Goal: Information Seeking & Learning: Learn about a topic

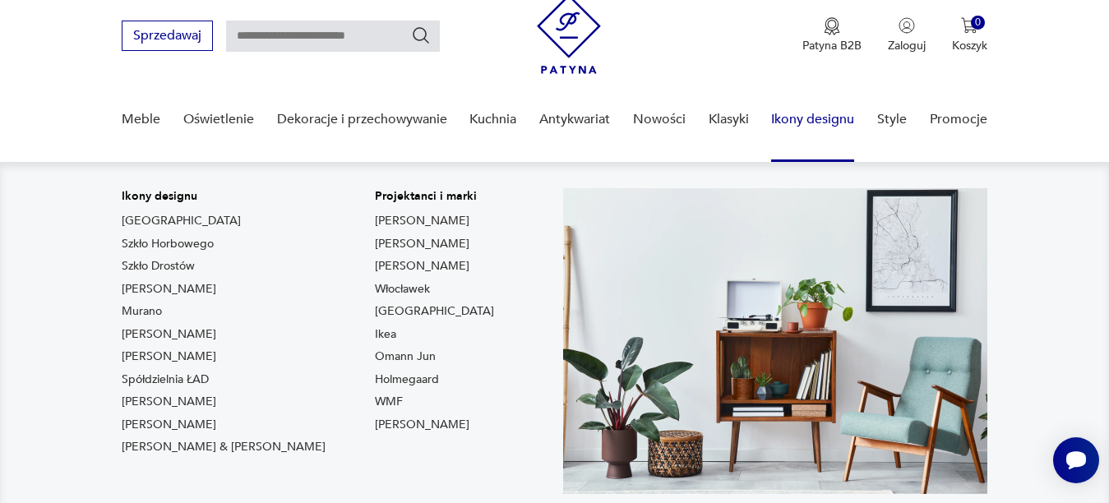
scroll to position [82, 0]
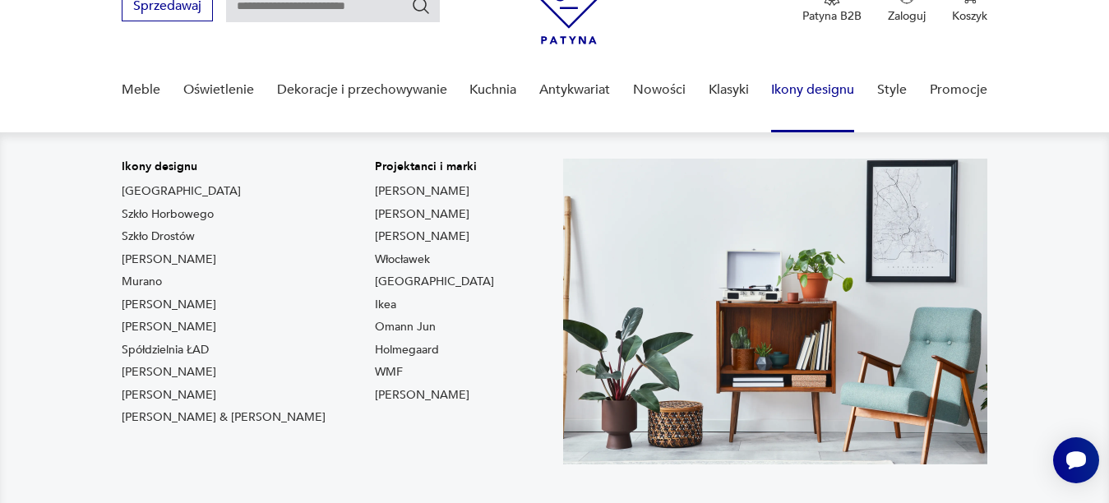
click at [807, 166] on img at bounding box center [775, 312] width 424 height 306
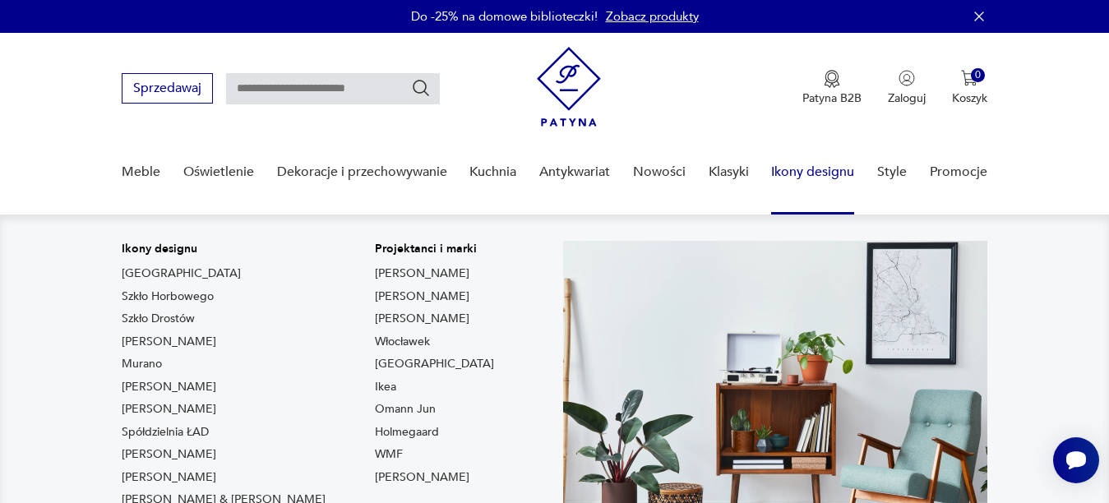
click at [819, 168] on link "Ikony designu" at bounding box center [812, 172] width 83 height 63
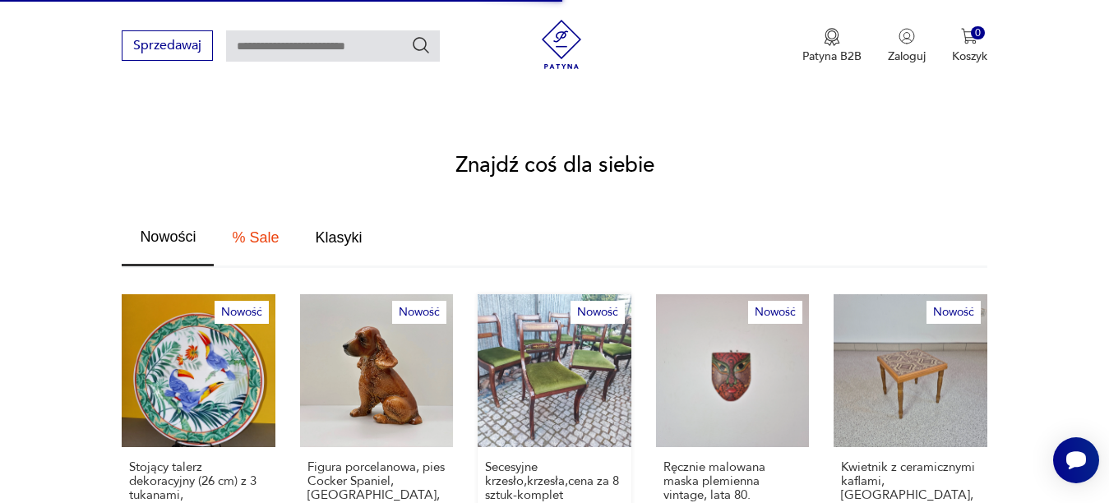
scroll to position [838, 0]
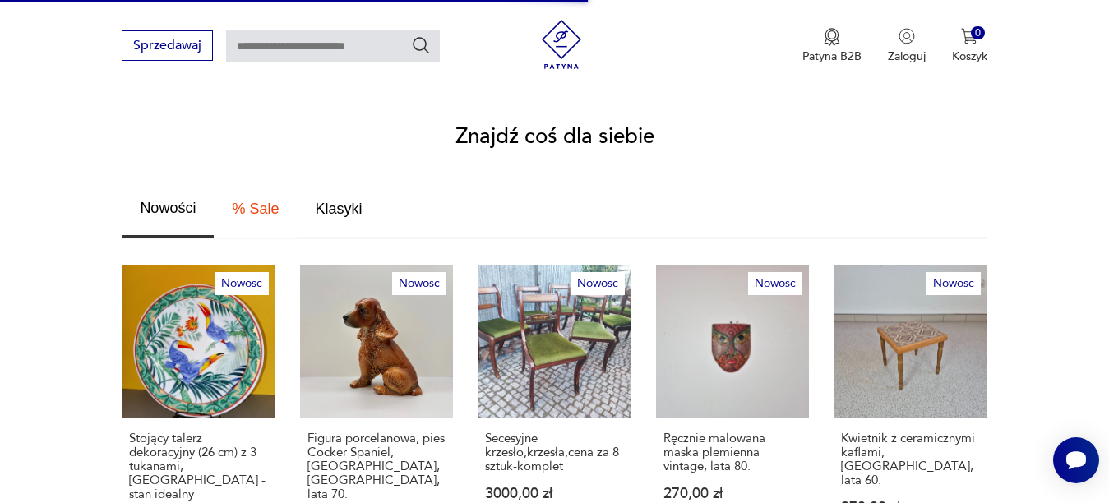
drag, startPoint x: 259, startPoint y: 184, endPoint x: 272, endPoint y: 191, distance: 14.7
click at [263, 201] on span "% Sale" at bounding box center [255, 208] width 47 height 15
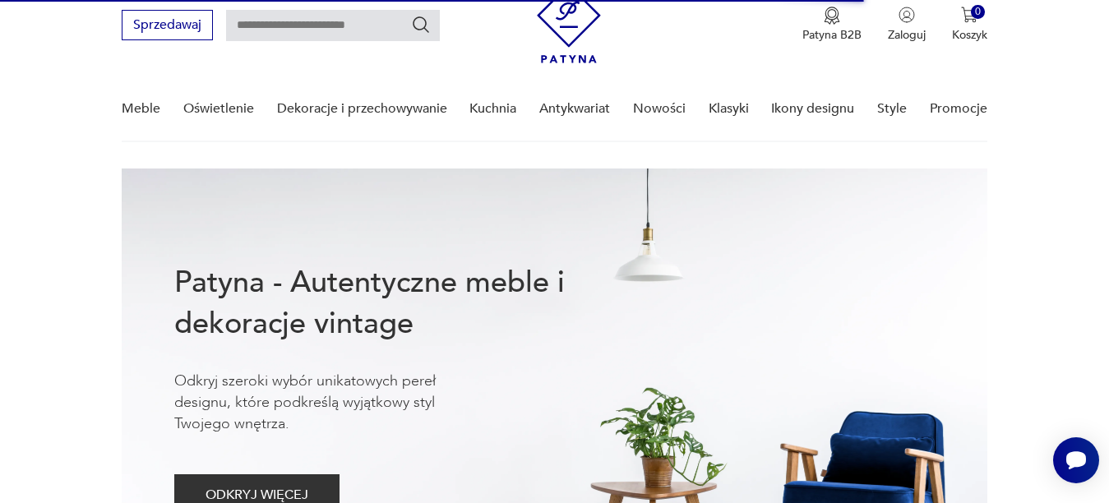
scroll to position [0, 0]
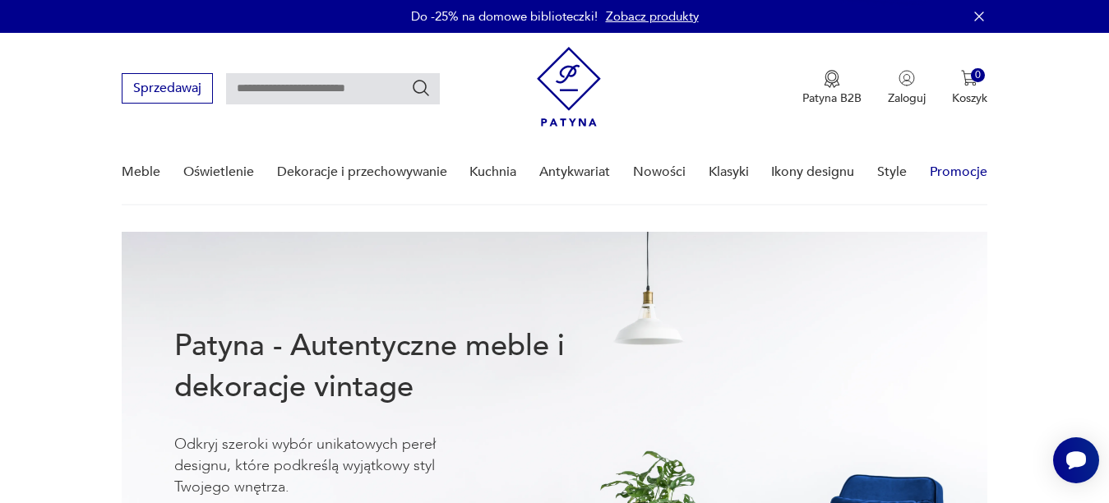
click at [955, 173] on link "Promocje" at bounding box center [959, 172] width 58 height 63
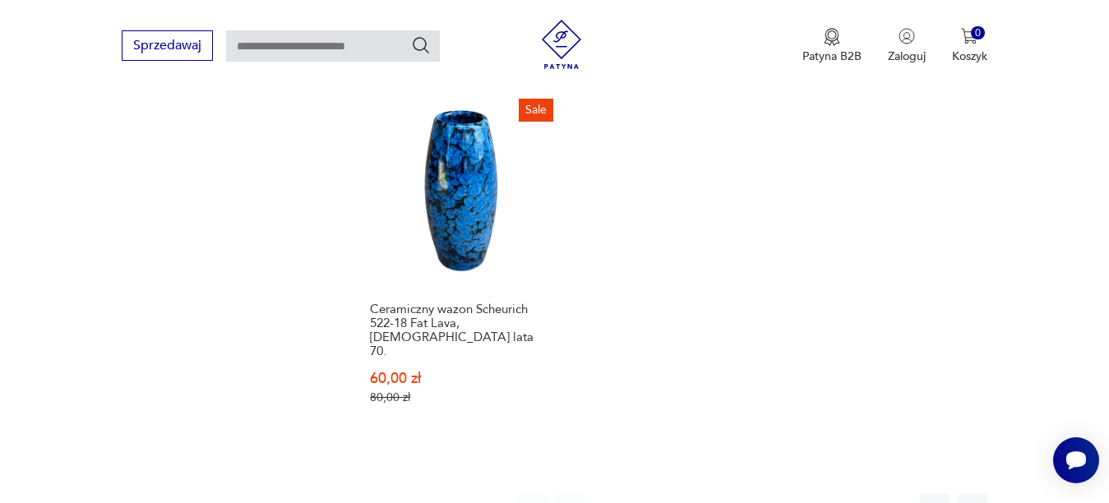
scroll to position [2277, 0]
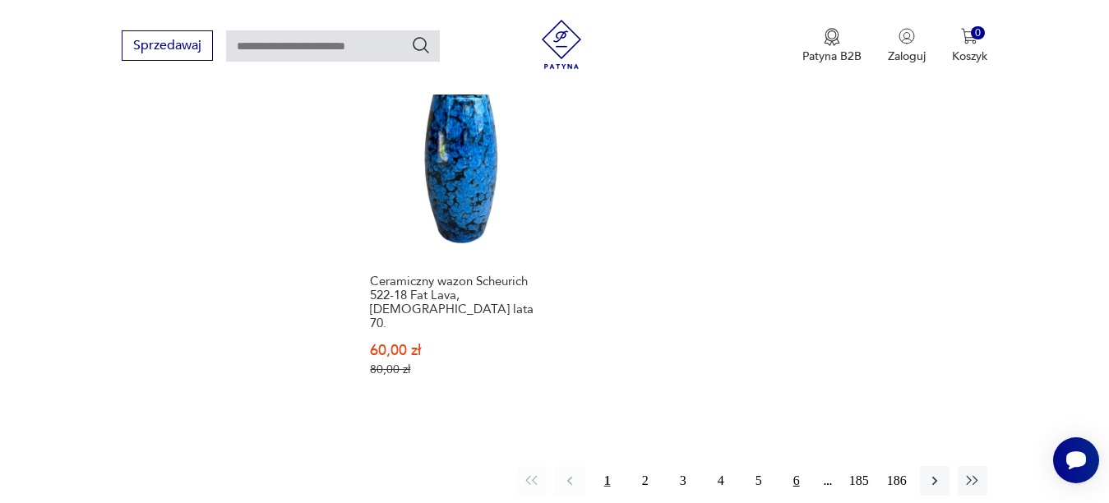
click at [799, 466] on button "6" at bounding box center [797, 481] width 30 height 30
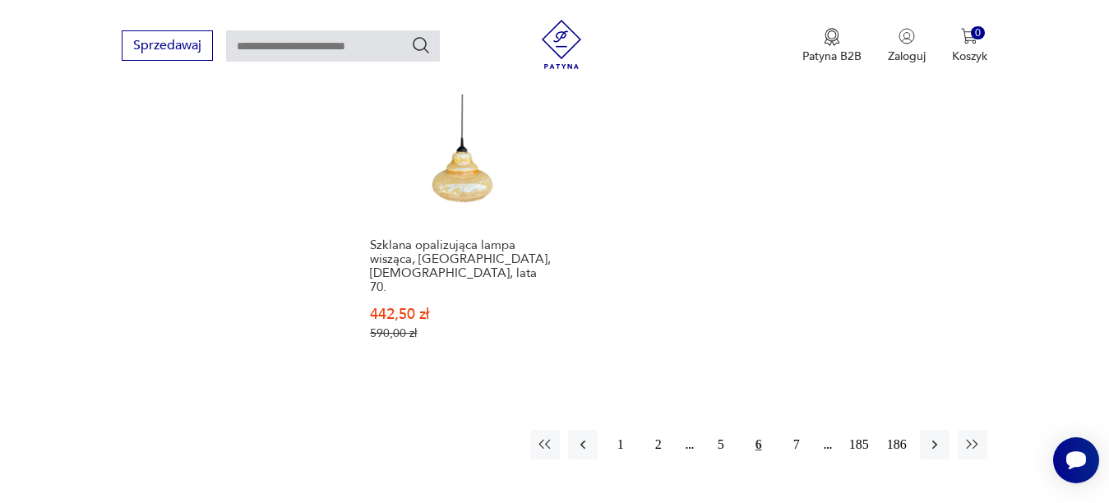
scroll to position [2276, 0]
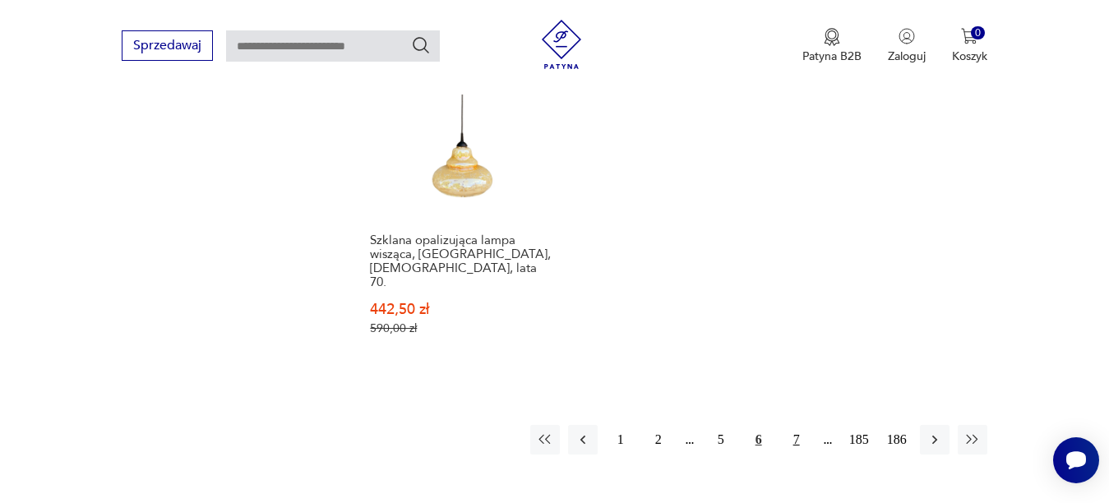
click at [801, 425] on button "7" at bounding box center [797, 440] width 30 height 30
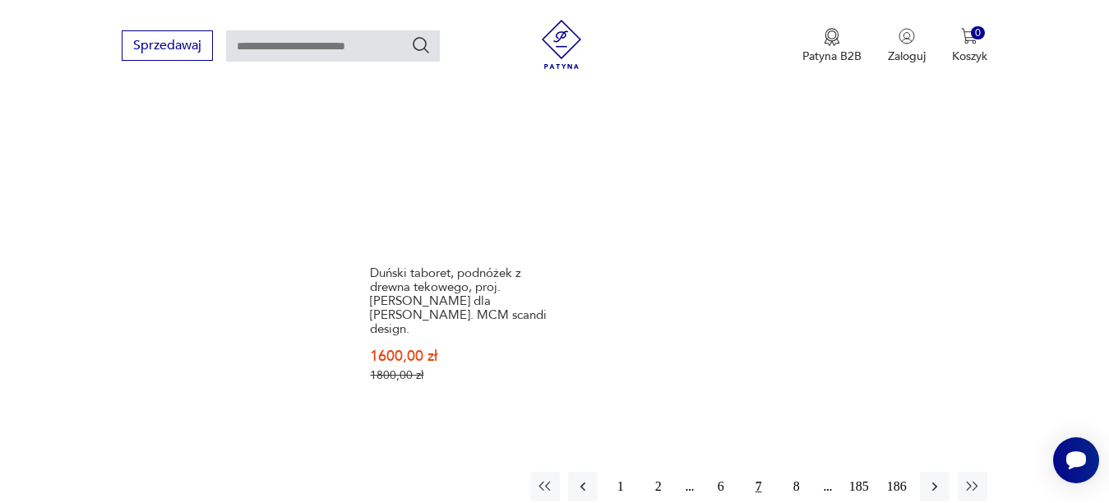
scroll to position [2271, 0]
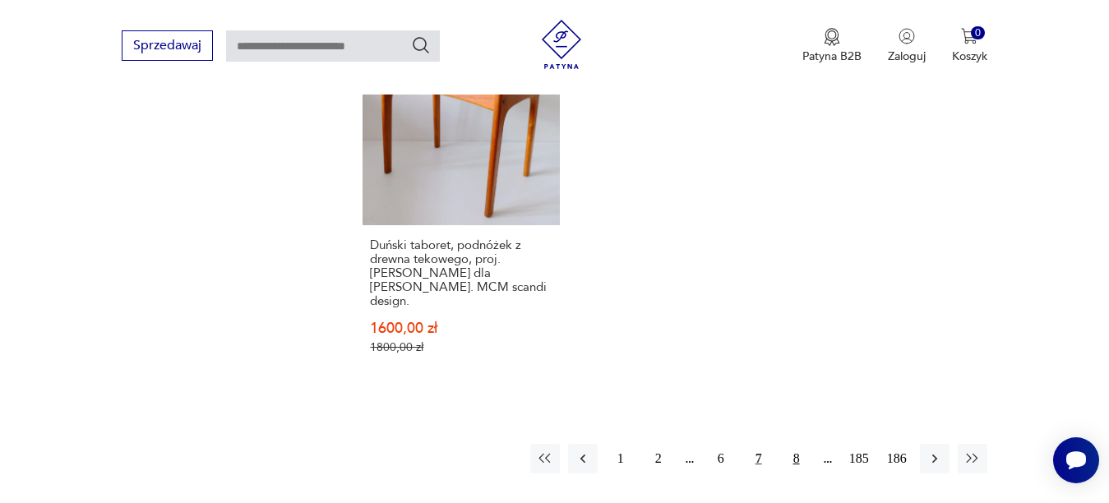
click at [790, 444] on button "8" at bounding box center [797, 459] width 30 height 30
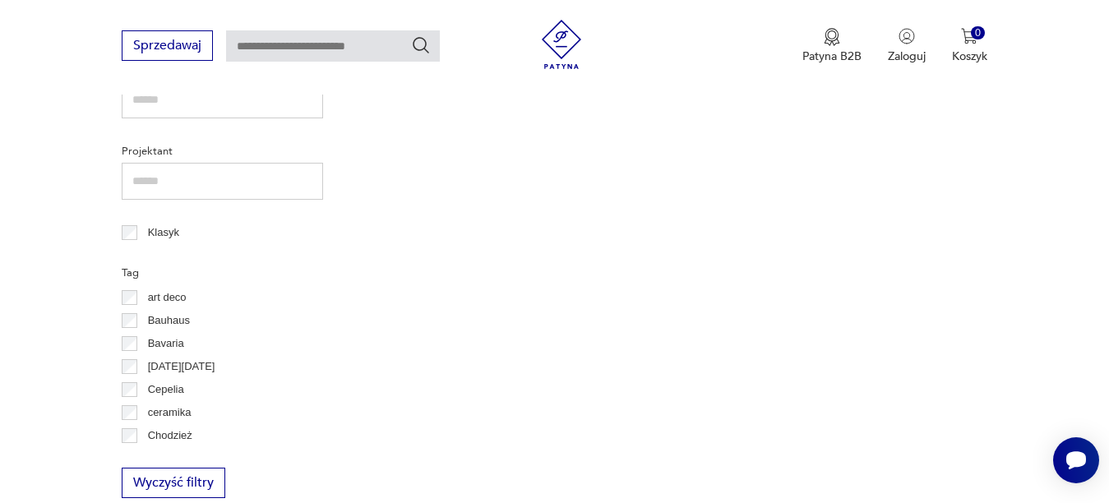
scroll to position [213, 0]
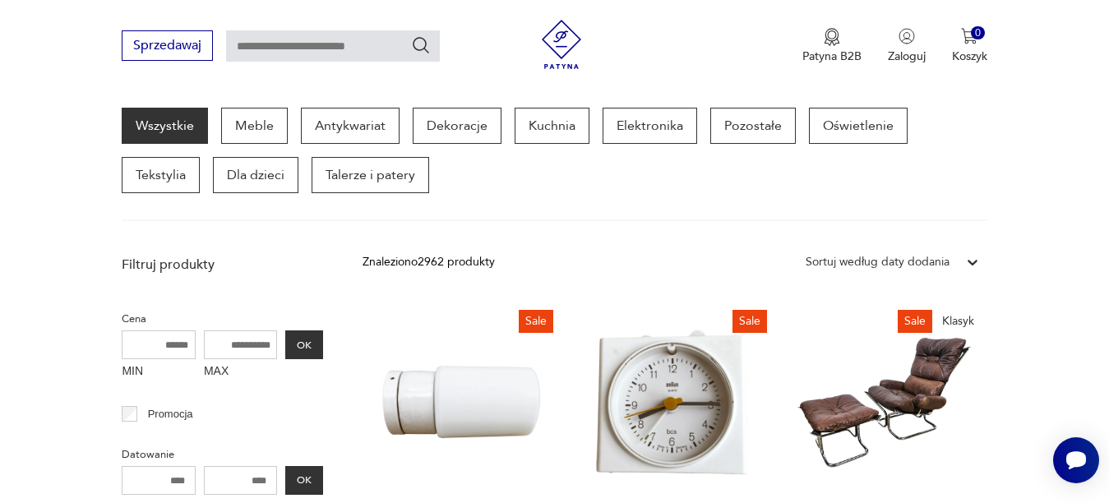
drag, startPoint x: 1108, startPoint y: 100, endPoint x: 1108, endPoint y: 117, distance: 16.4
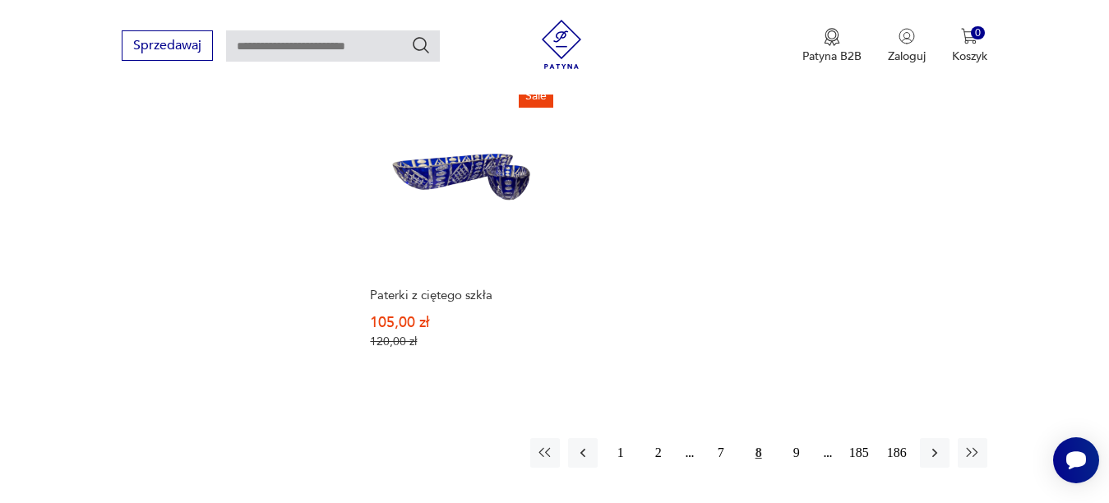
scroll to position [2265, 0]
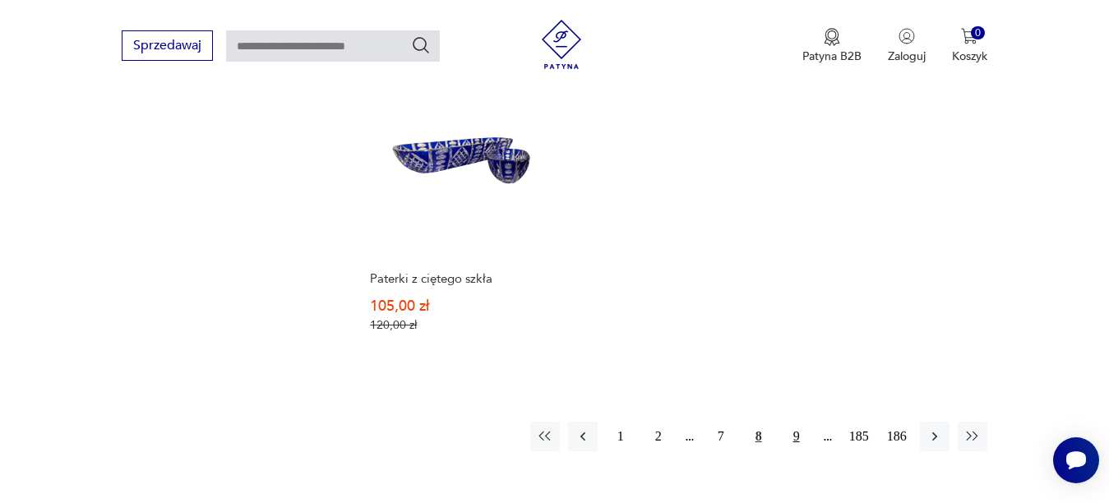
drag, startPoint x: 779, startPoint y: 423, endPoint x: 790, endPoint y: 422, distance: 10.8
click at [790, 422] on div "1 2 7 8 9 185 186" at bounding box center [758, 437] width 457 height 30
click at [797, 425] on button "9" at bounding box center [797, 437] width 30 height 30
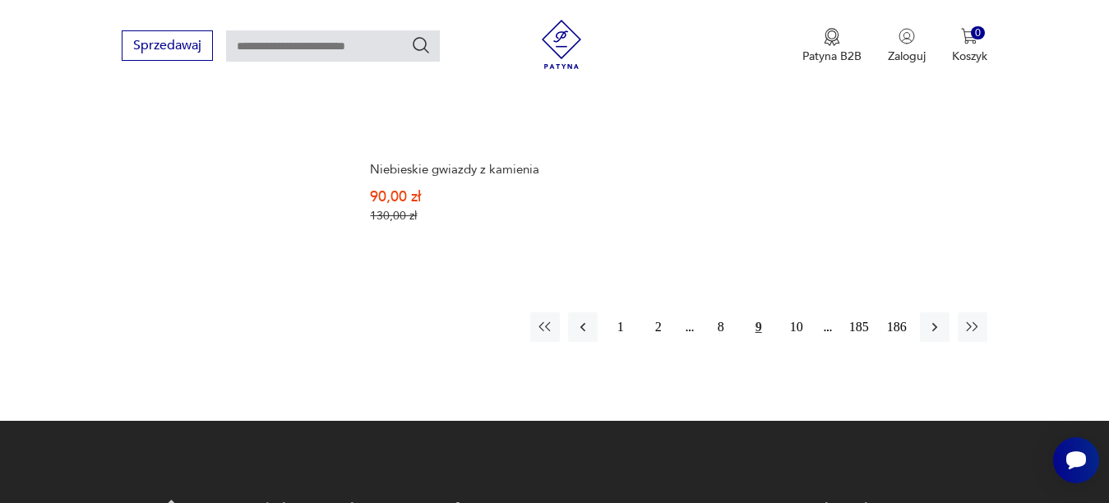
scroll to position [2315, 0]
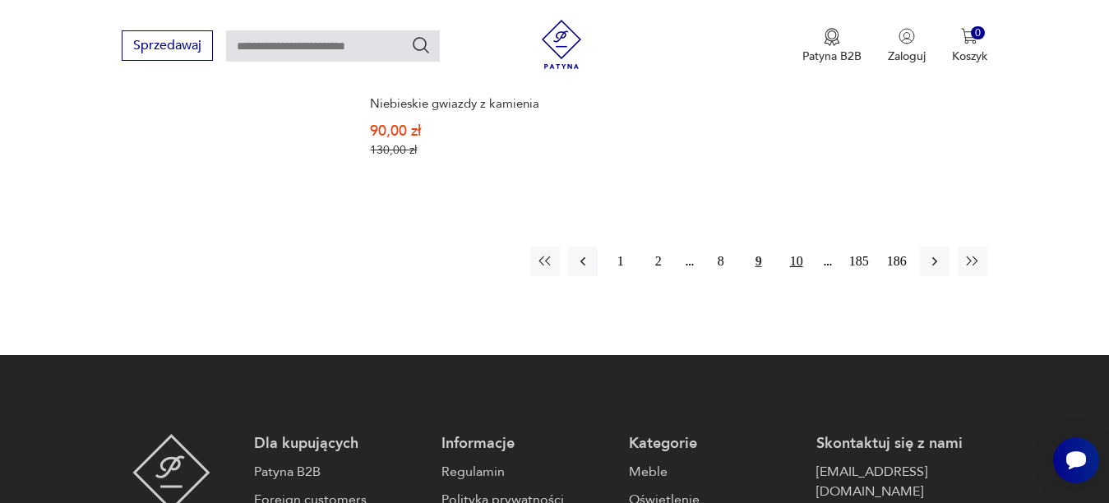
drag, startPoint x: 795, startPoint y: 257, endPoint x: 803, endPoint y: 283, distance: 26.8
click at [796, 257] on button "10" at bounding box center [797, 262] width 30 height 30
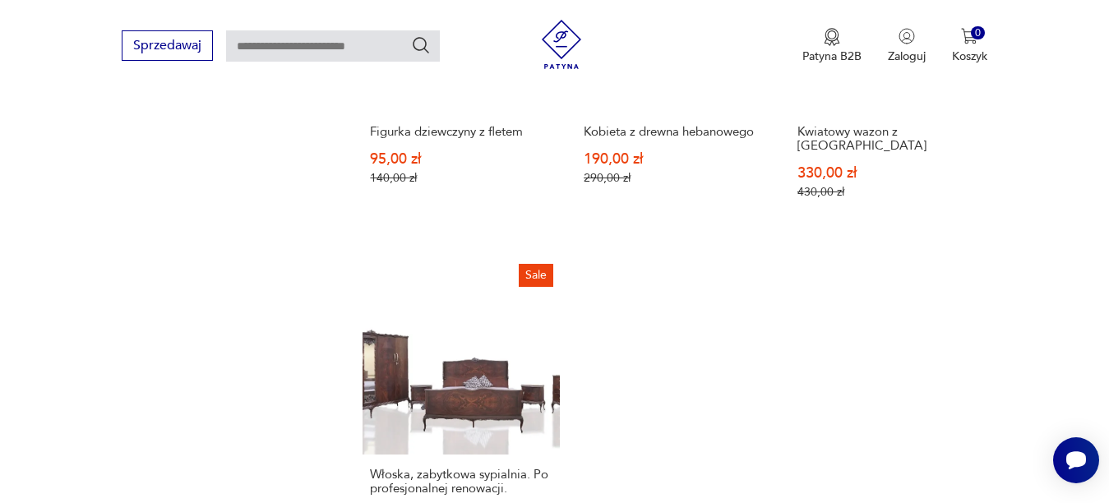
scroll to position [2118, 0]
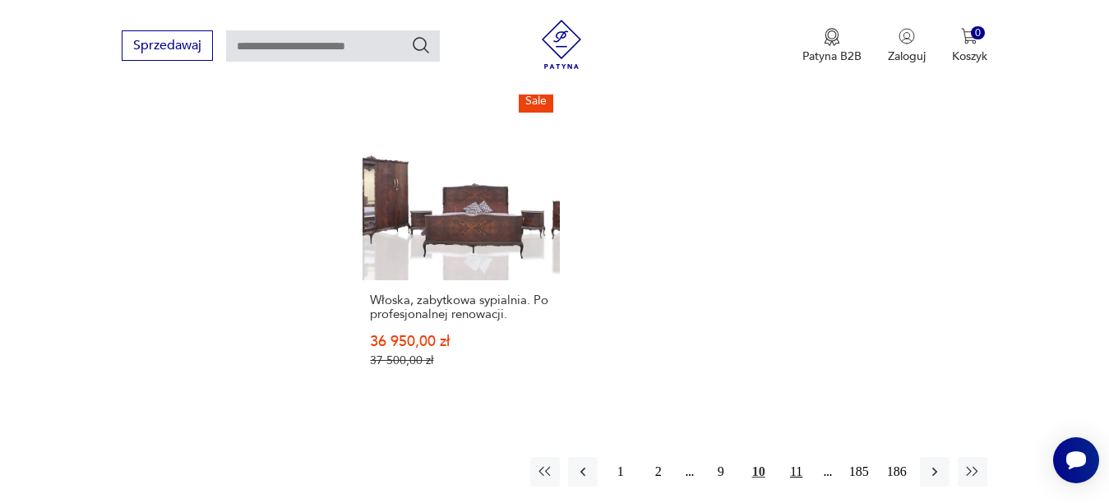
click at [791, 459] on button "11" at bounding box center [797, 472] width 30 height 30
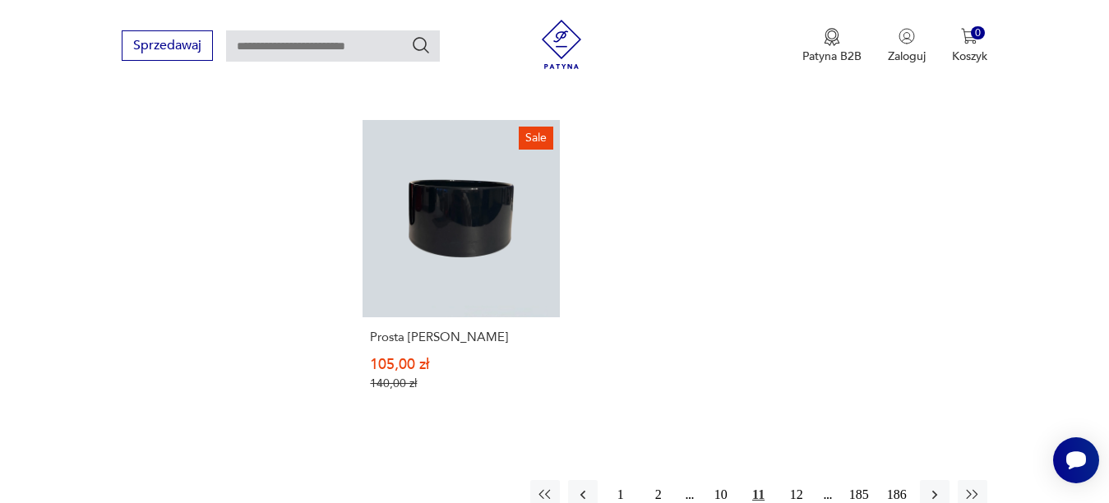
scroll to position [2472, 0]
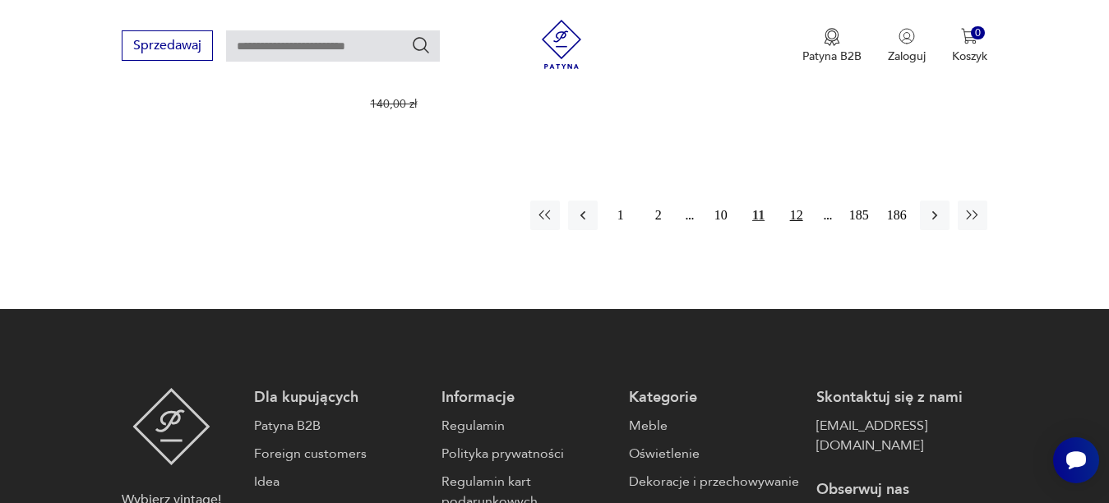
click at [796, 201] on button "12" at bounding box center [797, 216] width 30 height 30
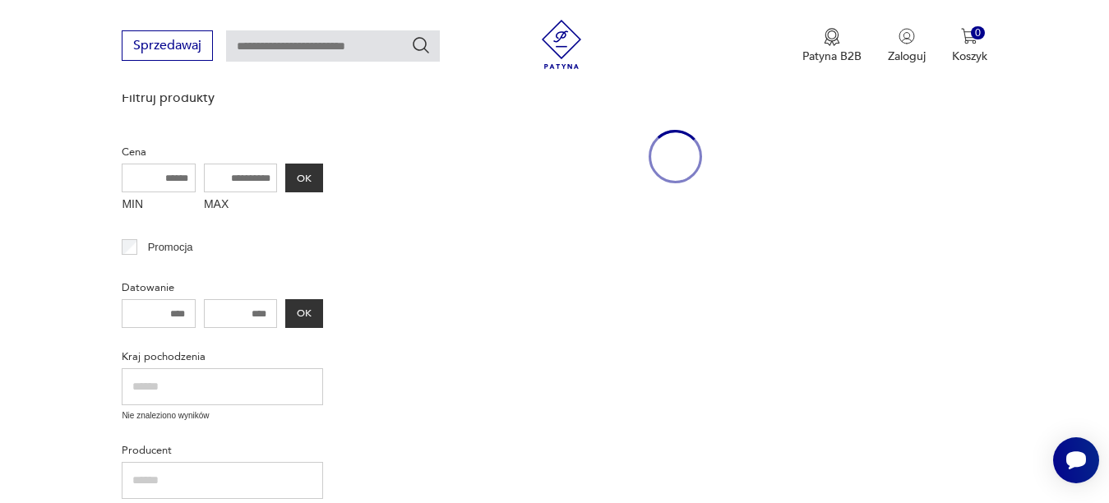
scroll to position [213, 0]
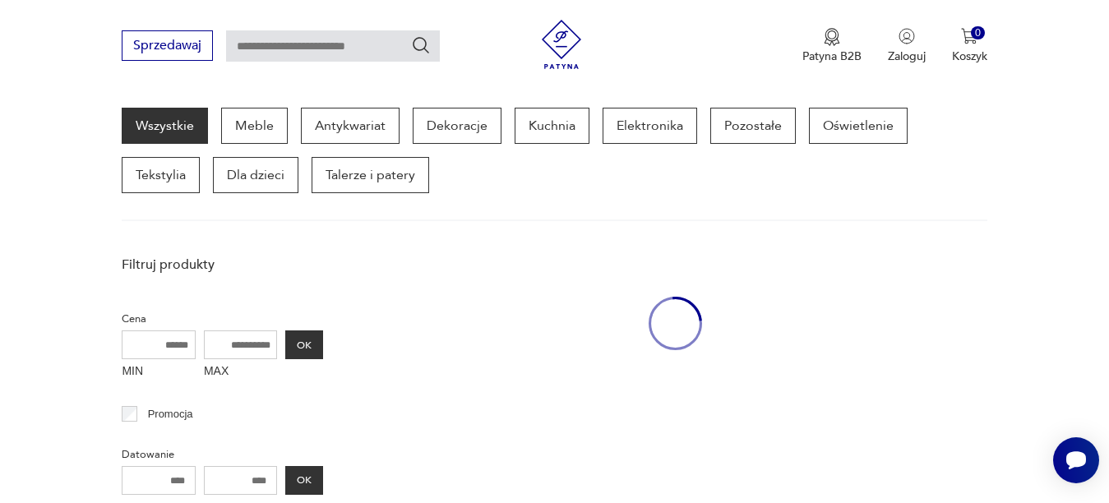
drag, startPoint x: 777, startPoint y: 250, endPoint x: 766, endPoint y: 250, distance: 10.7
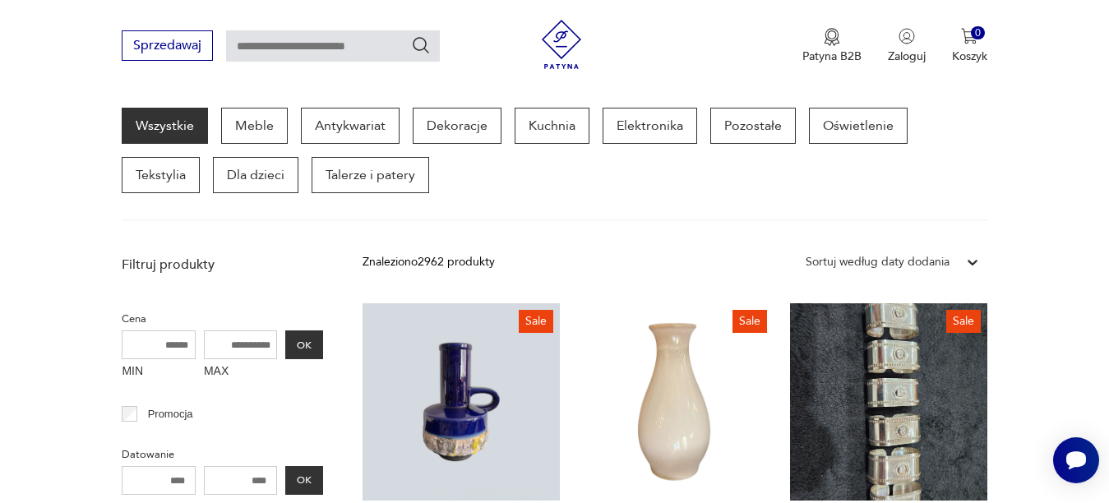
drag, startPoint x: 766, startPoint y: 250, endPoint x: 795, endPoint y: 215, distance: 44.9
click at [795, 215] on div "Wszystkie Meble Antykwariat Dekoracje Kuchnia Elektronika Pozostałe Oświetlenie…" at bounding box center [554, 164] width 865 height 113
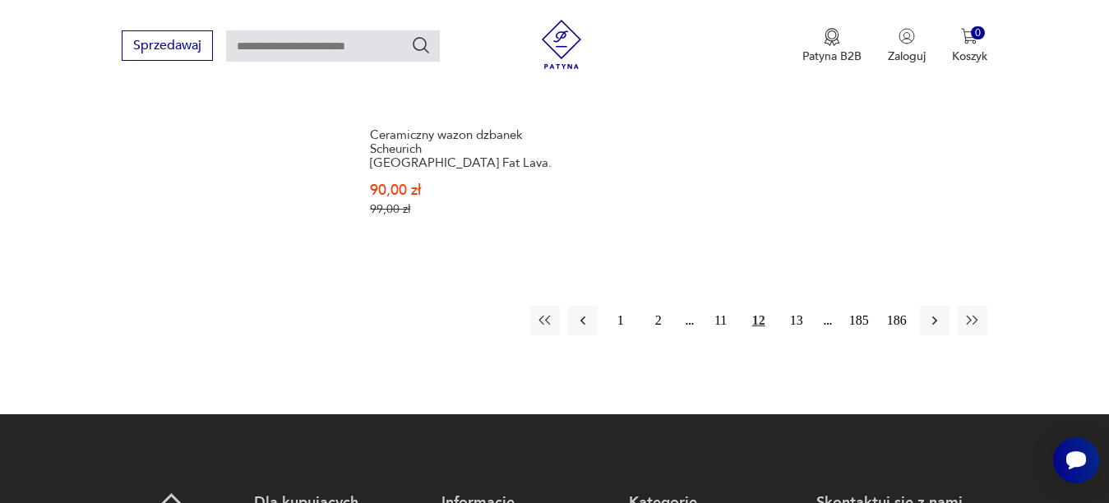
scroll to position [2412, 0]
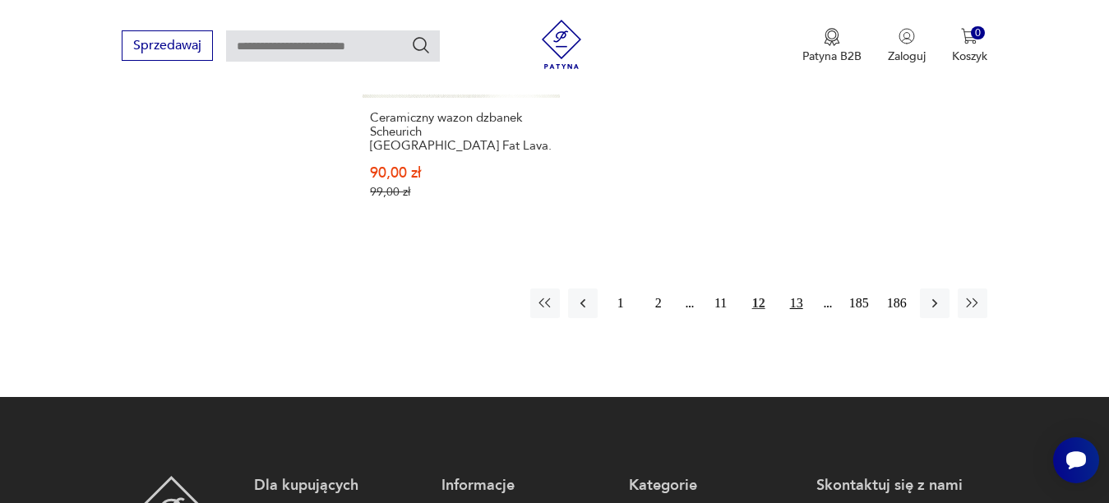
drag, startPoint x: 796, startPoint y: 287, endPoint x: 802, endPoint y: 299, distance: 13.6
click at [797, 293] on button "13" at bounding box center [797, 304] width 30 height 30
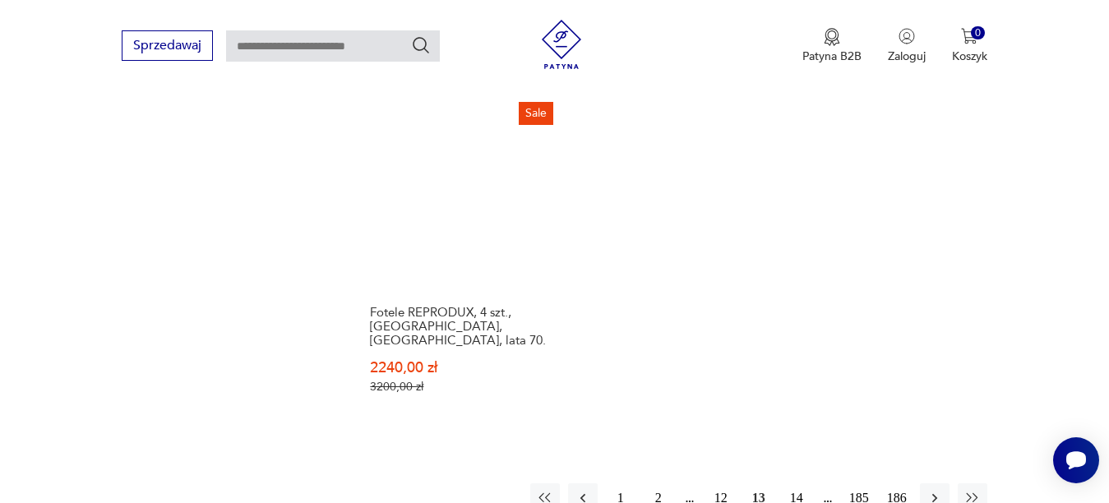
scroll to position [2277, 0]
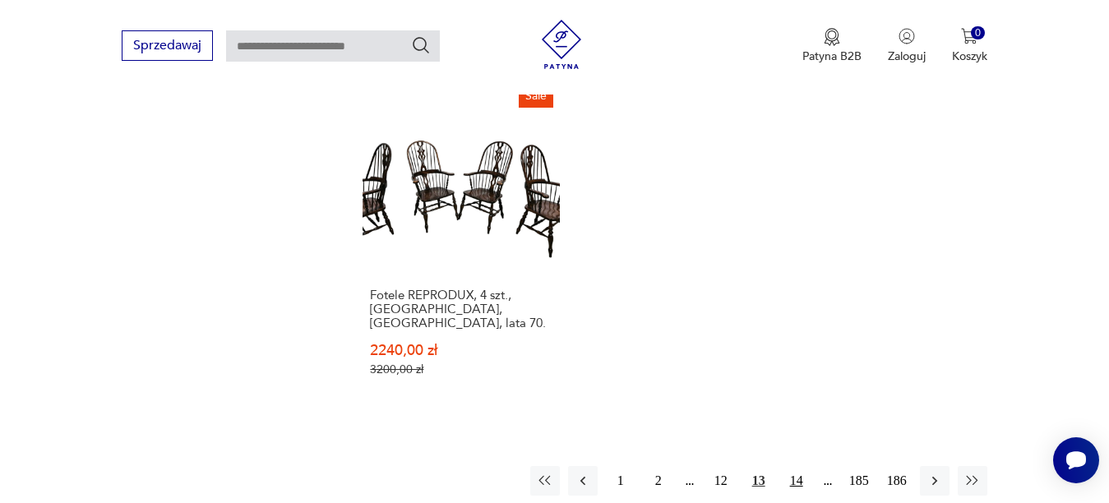
click at [783, 466] on button "14" at bounding box center [797, 481] width 30 height 30
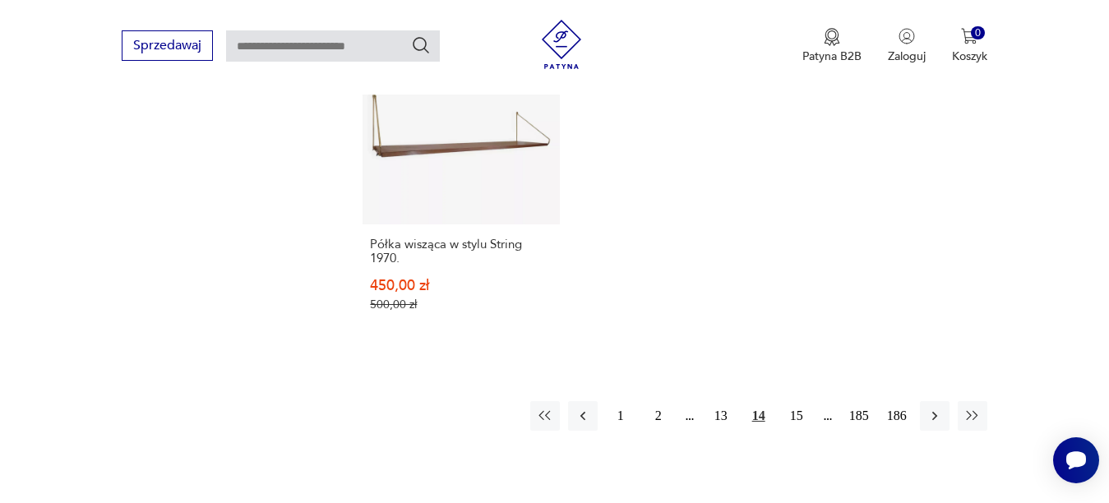
scroll to position [2316, 0]
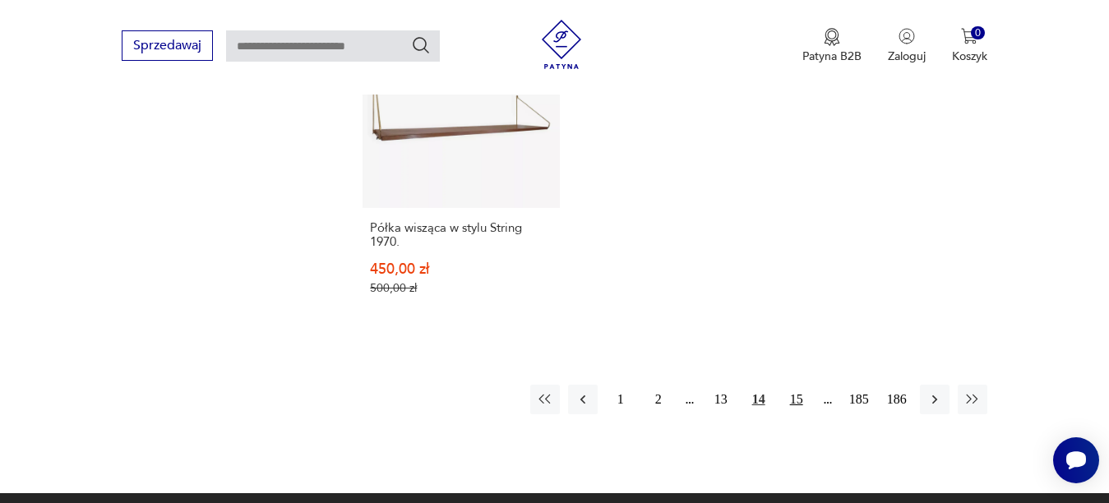
click at [796, 385] on button "15" at bounding box center [797, 400] width 30 height 30
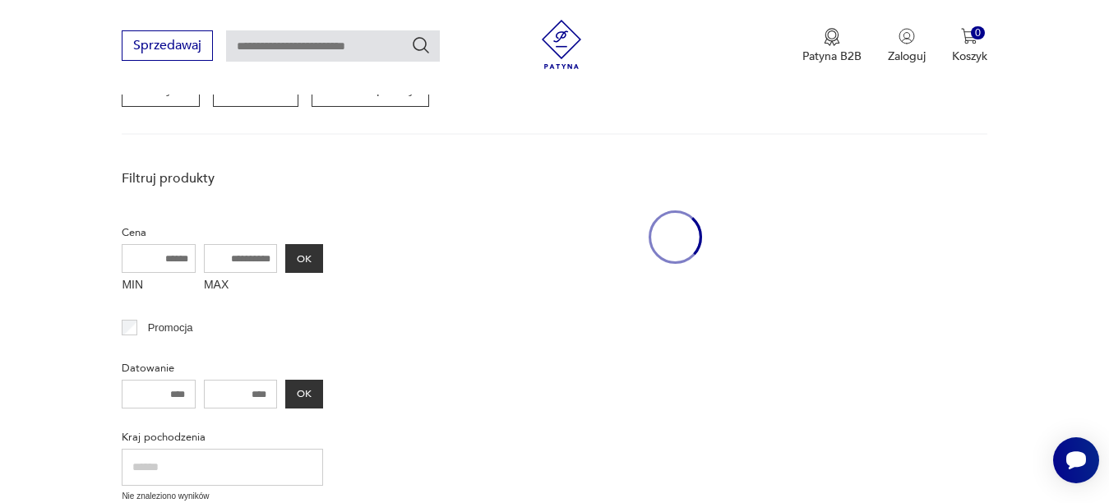
scroll to position [213, 0]
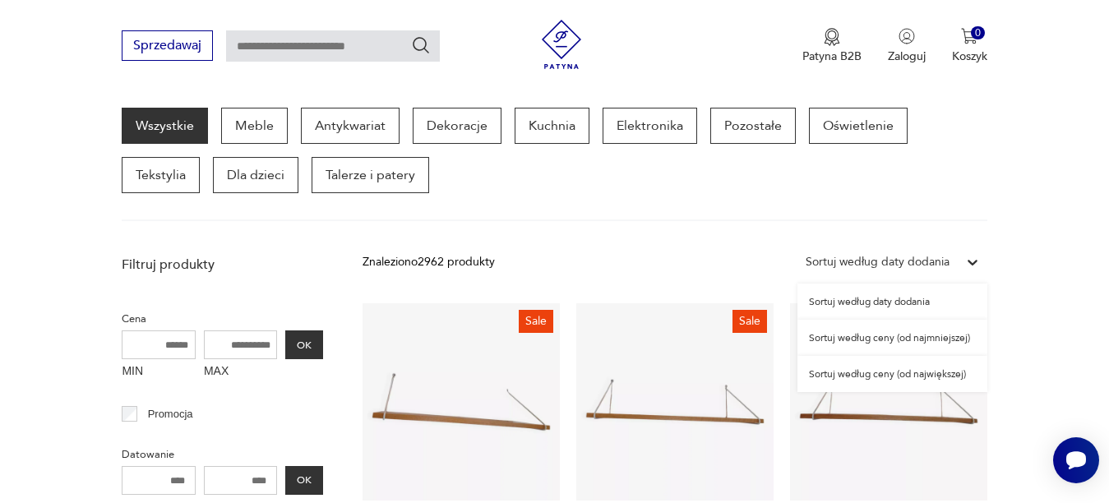
drag, startPoint x: 823, startPoint y: 263, endPoint x: 695, endPoint y: 212, distance: 137.2
click at [695, 212] on div "Wszystkie Meble Antykwariat Dekoracje Kuchnia Elektronika Pozostałe Oświetlenie…" at bounding box center [554, 164] width 865 height 113
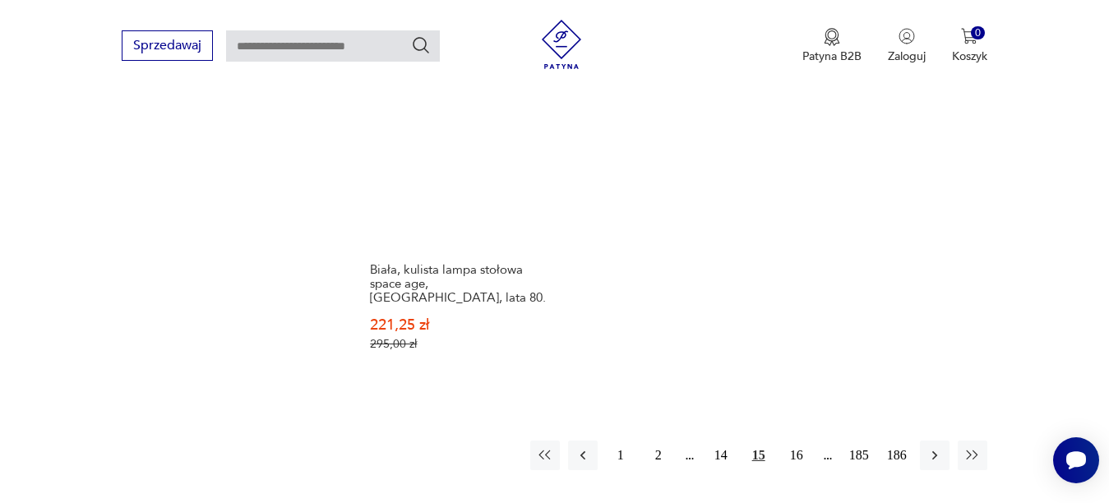
scroll to position [2265, 0]
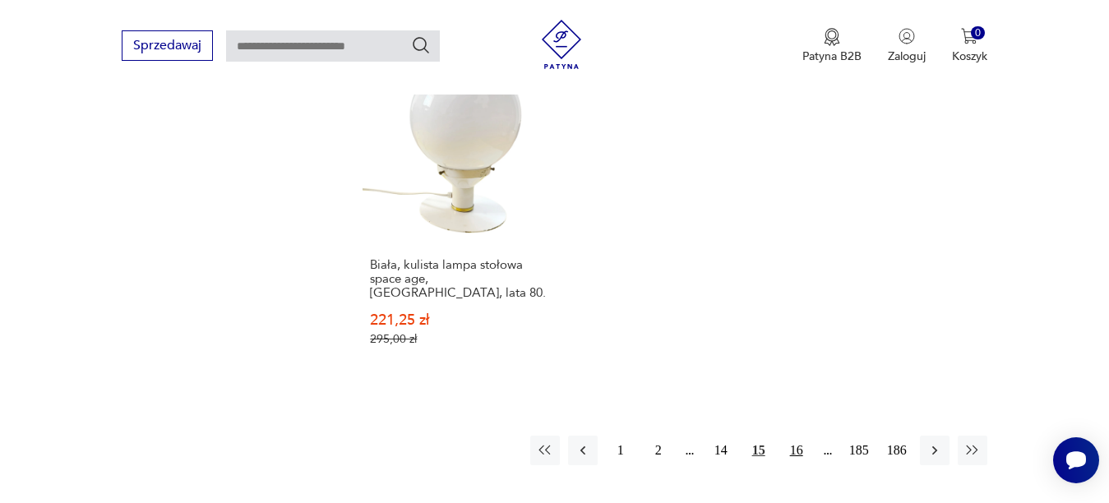
click at [793, 436] on button "16" at bounding box center [797, 451] width 30 height 30
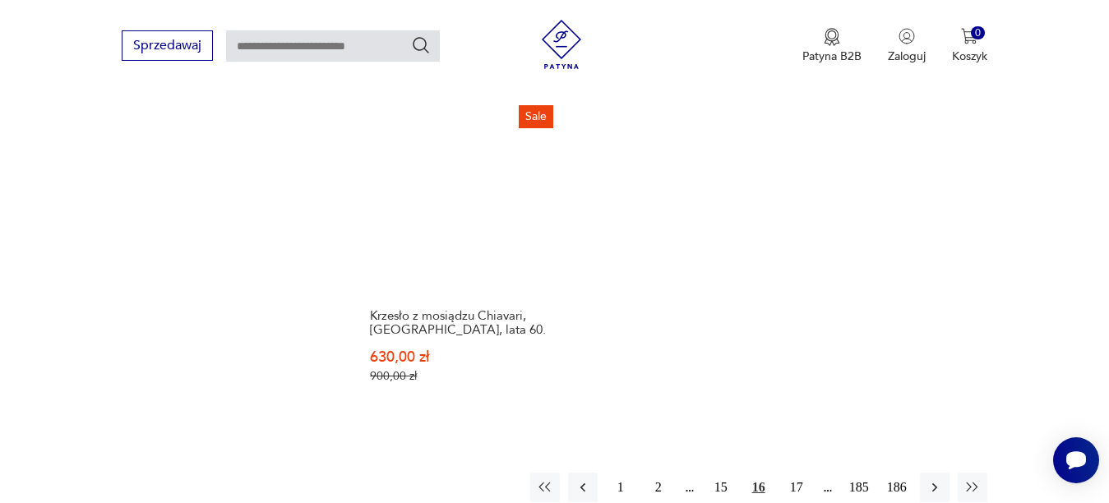
scroll to position [2288, 0]
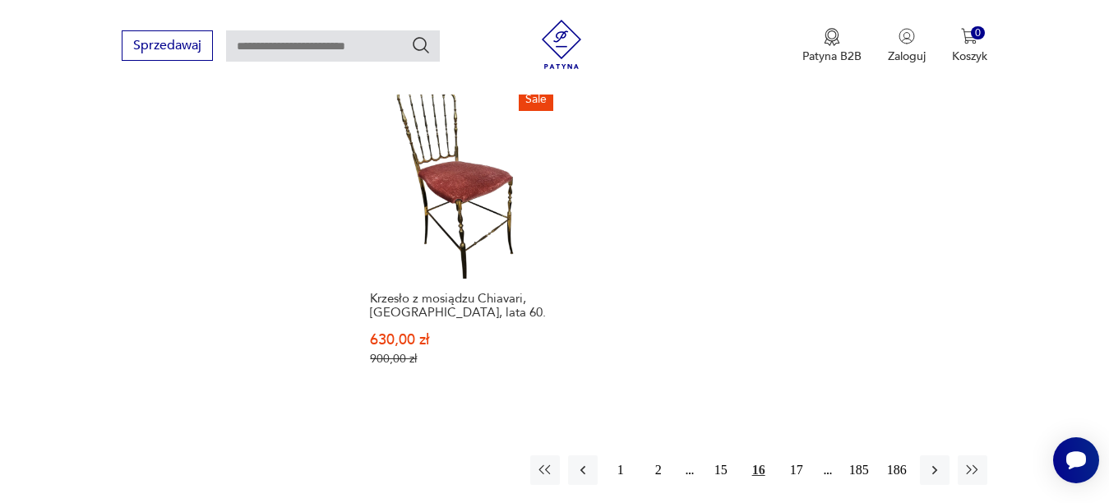
click at [796, 455] on button "17" at bounding box center [797, 470] width 30 height 30
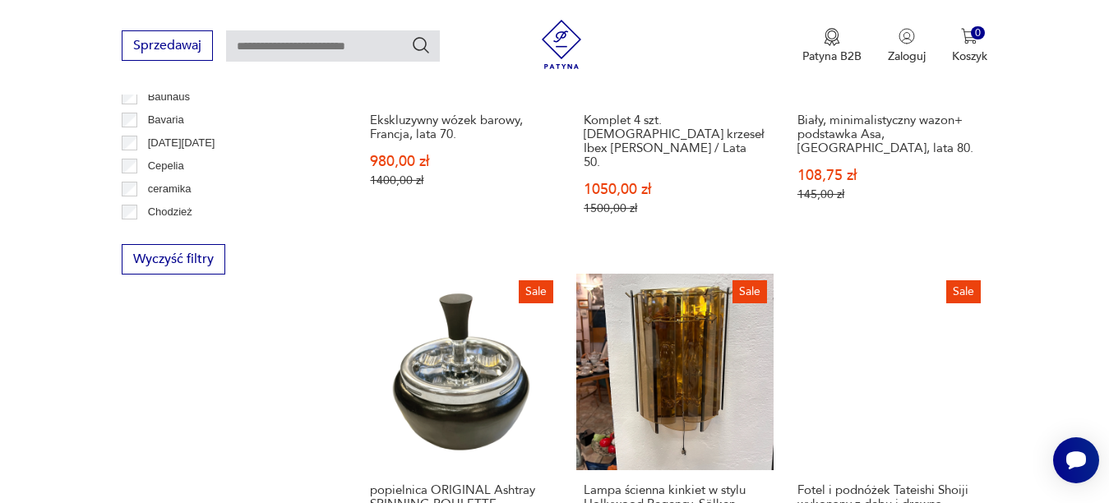
scroll to position [995, 0]
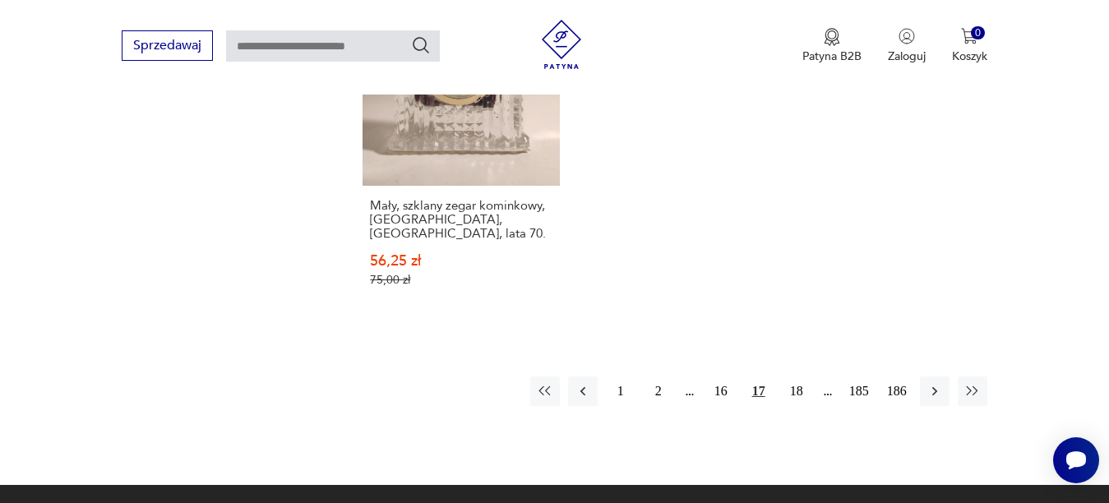
scroll to position [2407, 0]
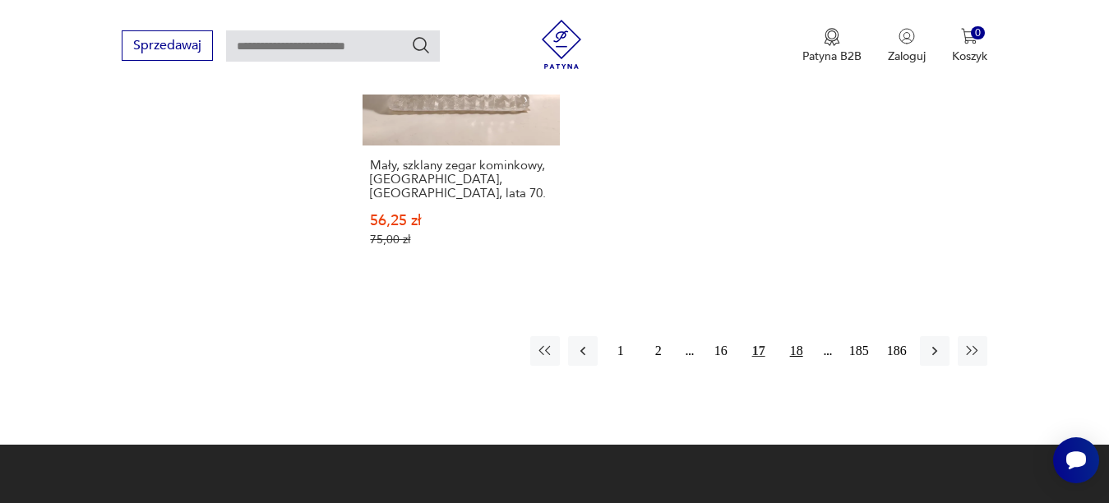
click at [792, 336] on button "18" at bounding box center [797, 351] width 30 height 30
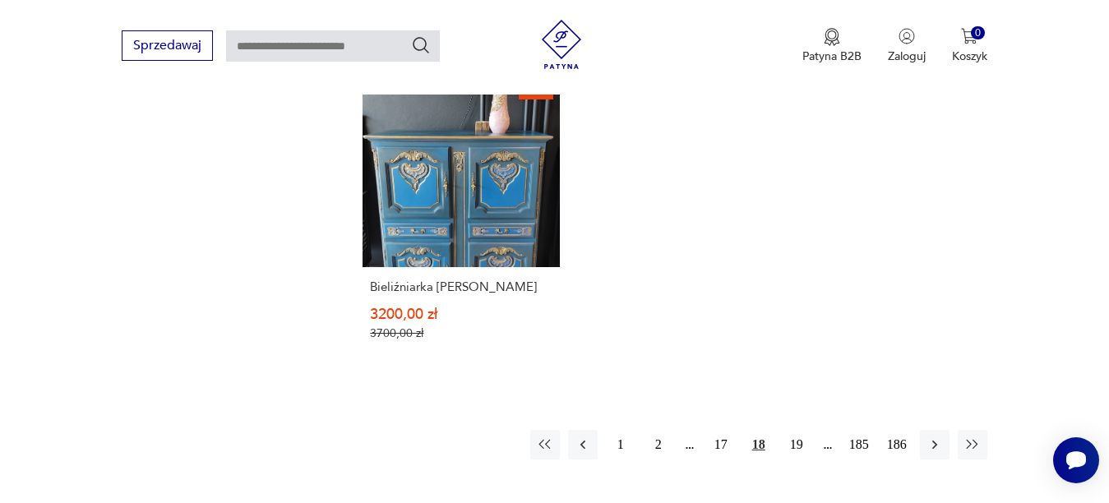
scroll to position [2315, 0]
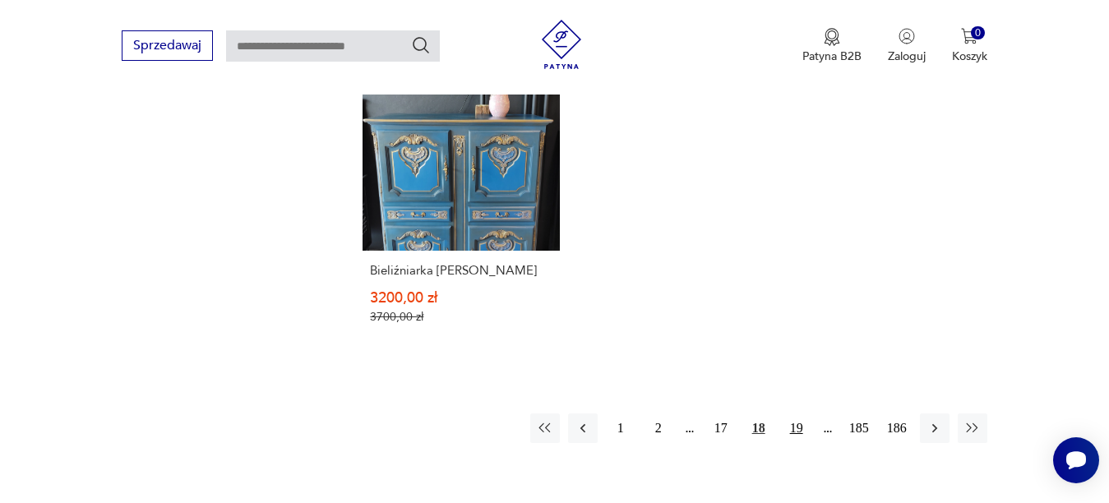
click at [796, 413] on button "19" at bounding box center [797, 428] width 30 height 30
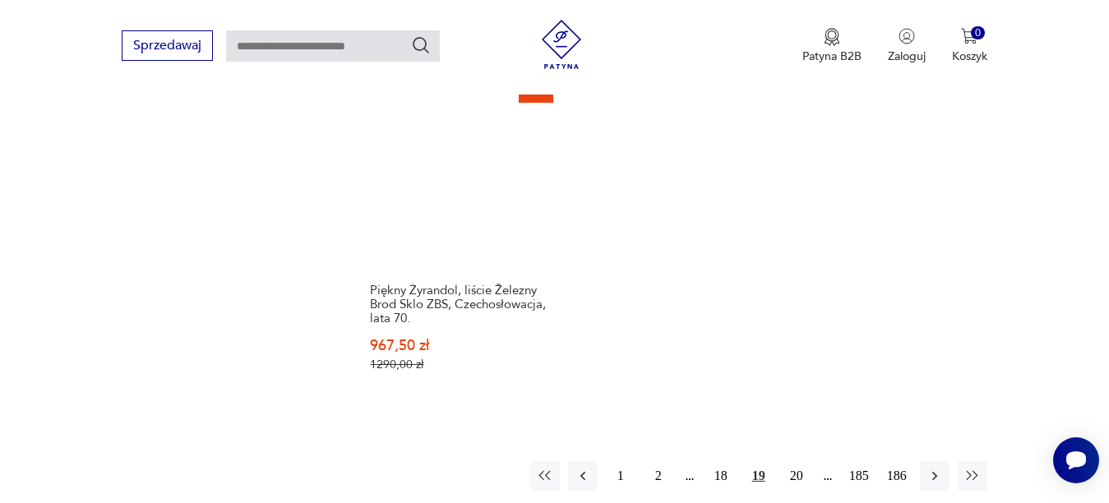
scroll to position [2340, 0]
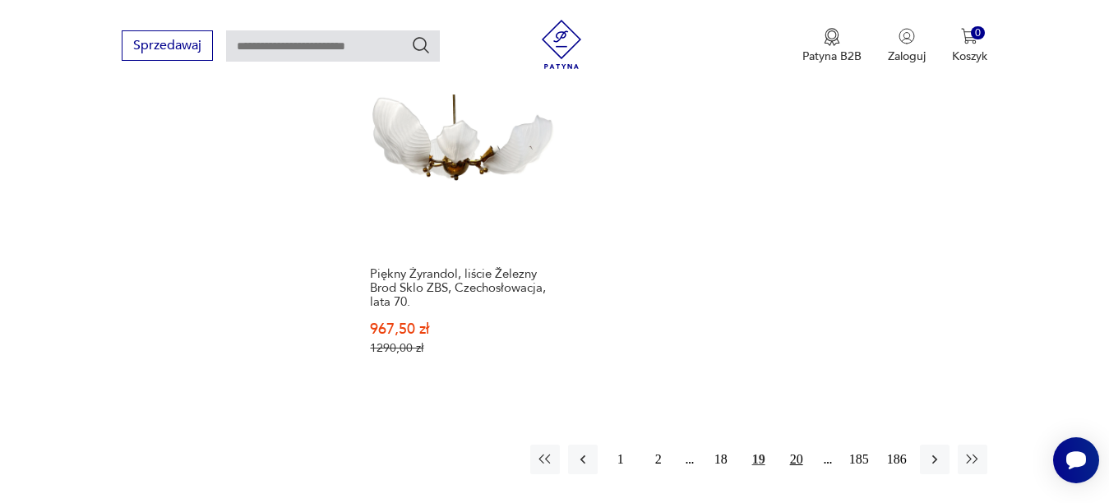
click at [794, 445] on button "20" at bounding box center [797, 460] width 30 height 30
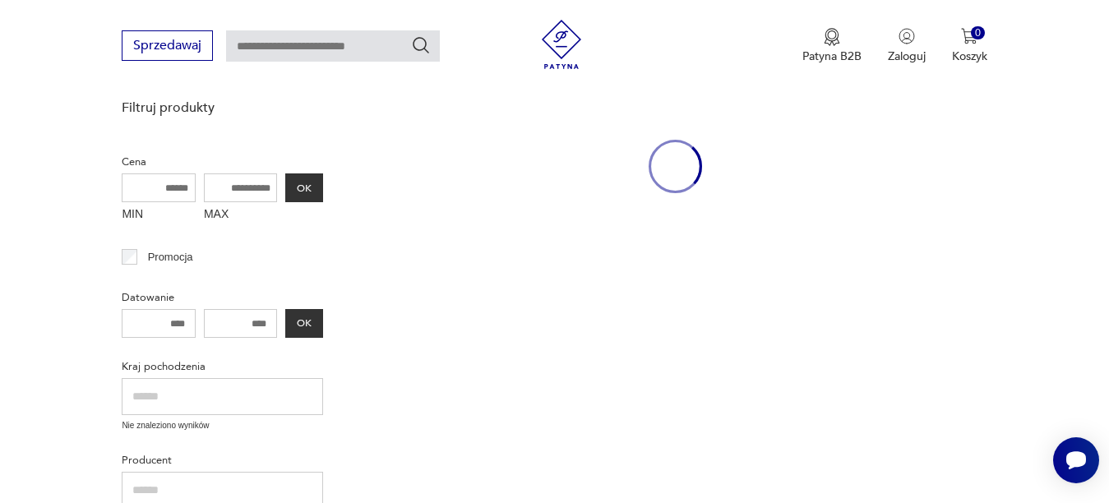
scroll to position [213, 0]
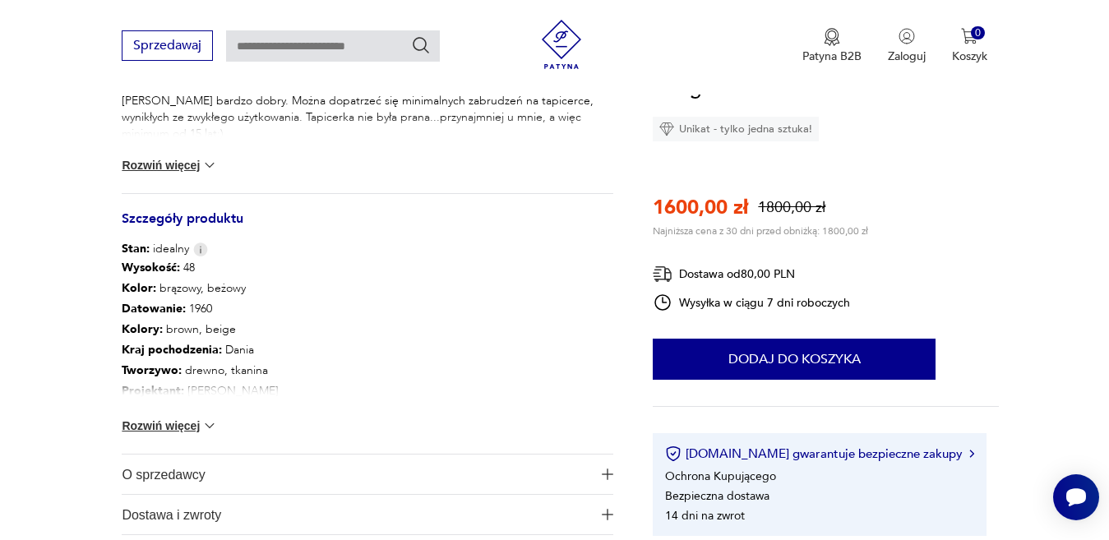
scroll to position [828, 0]
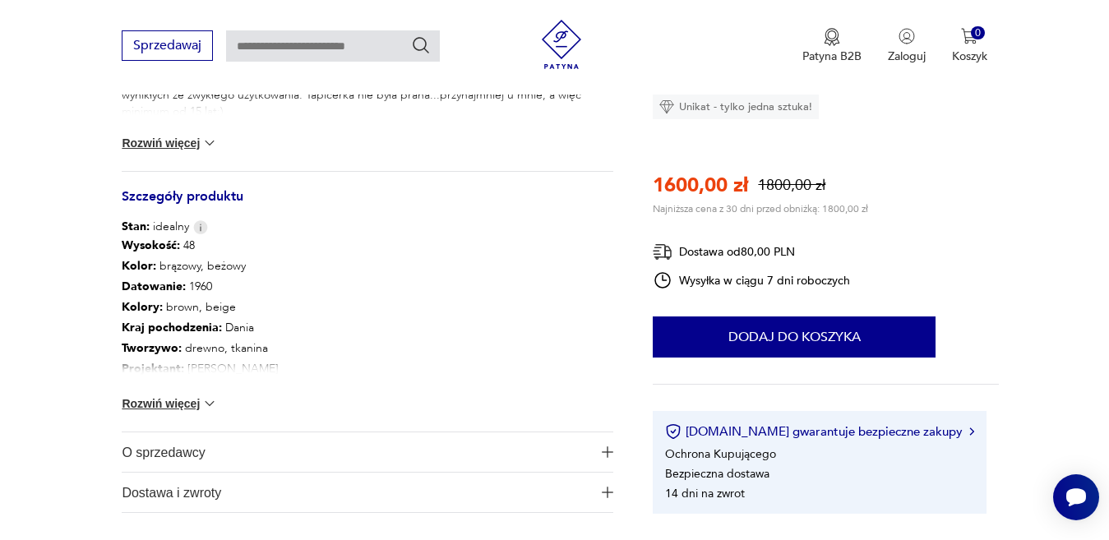
click at [604, 446] on img "button" at bounding box center [608, 452] width 12 height 12
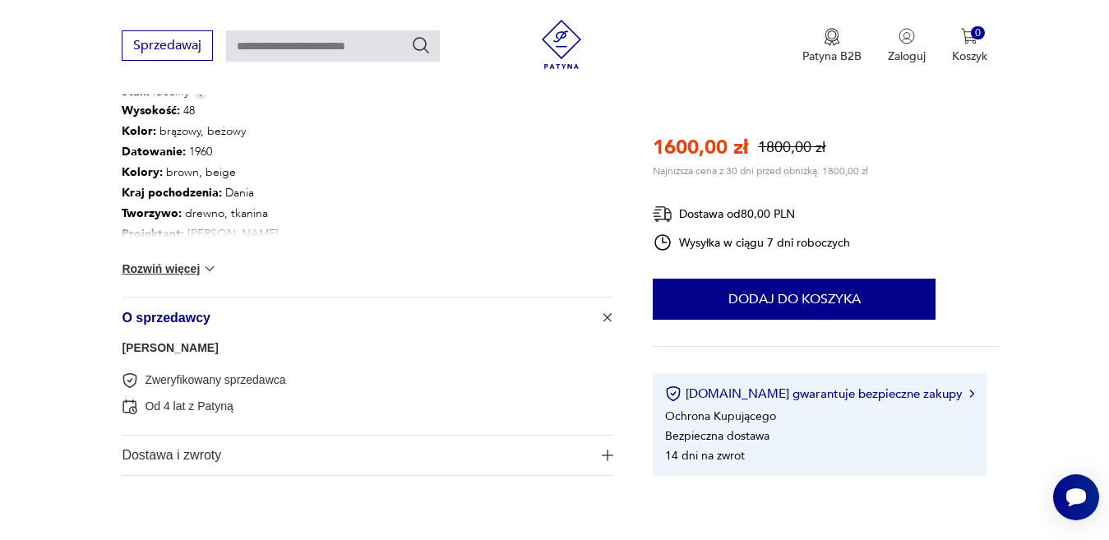
scroll to position [980, 0]
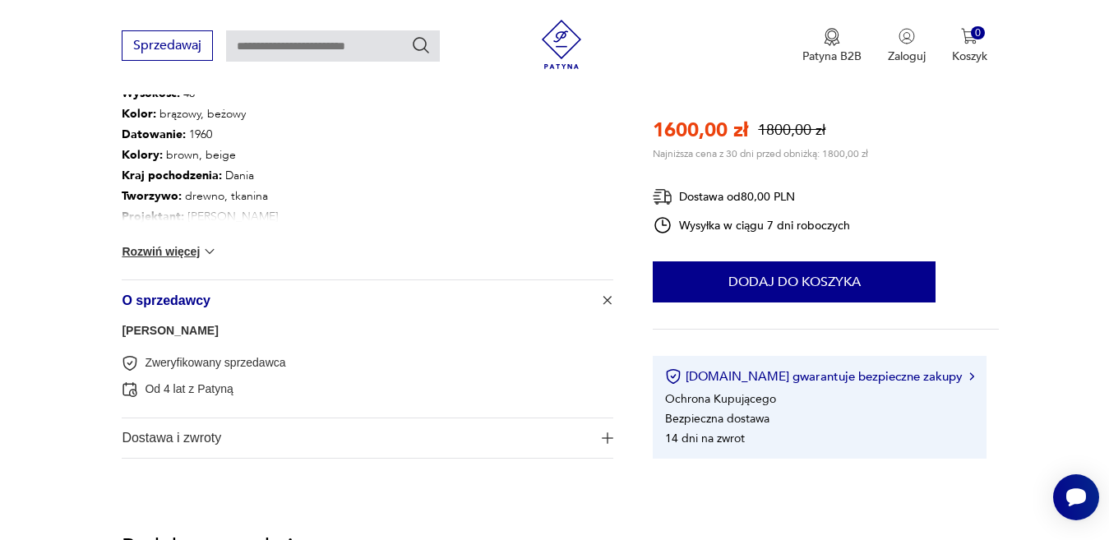
click at [141, 324] on link "bromm" at bounding box center [170, 330] width 96 height 13
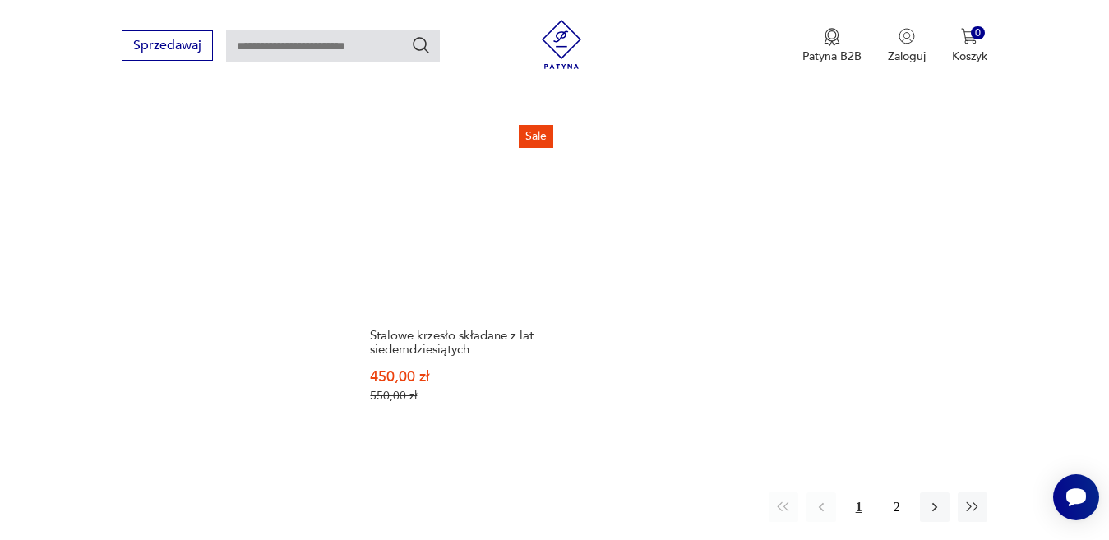
scroll to position [2274, 0]
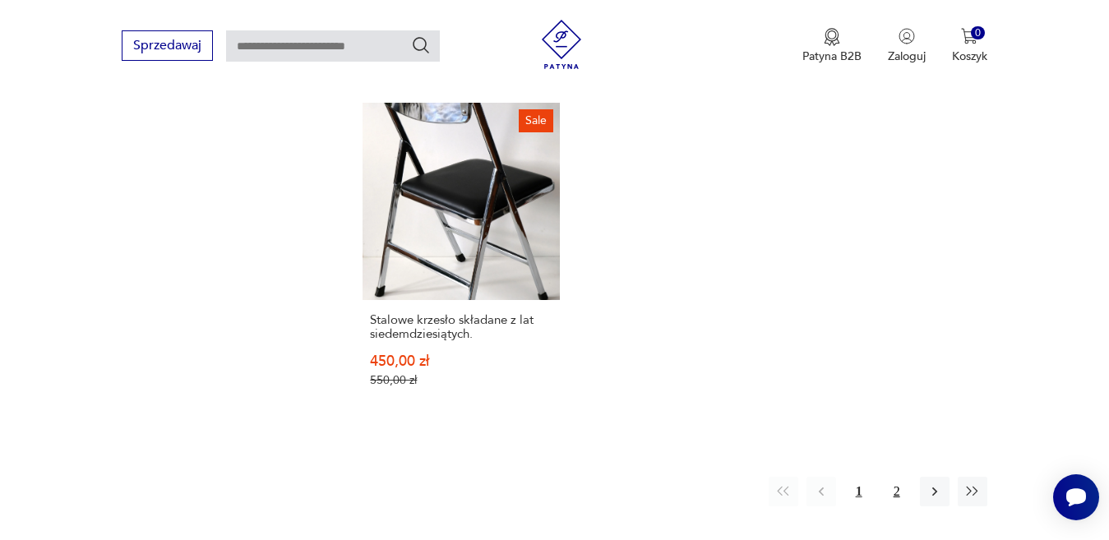
click at [883, 477] on button "2" at bounding box center [897, 492] width 30 height 30
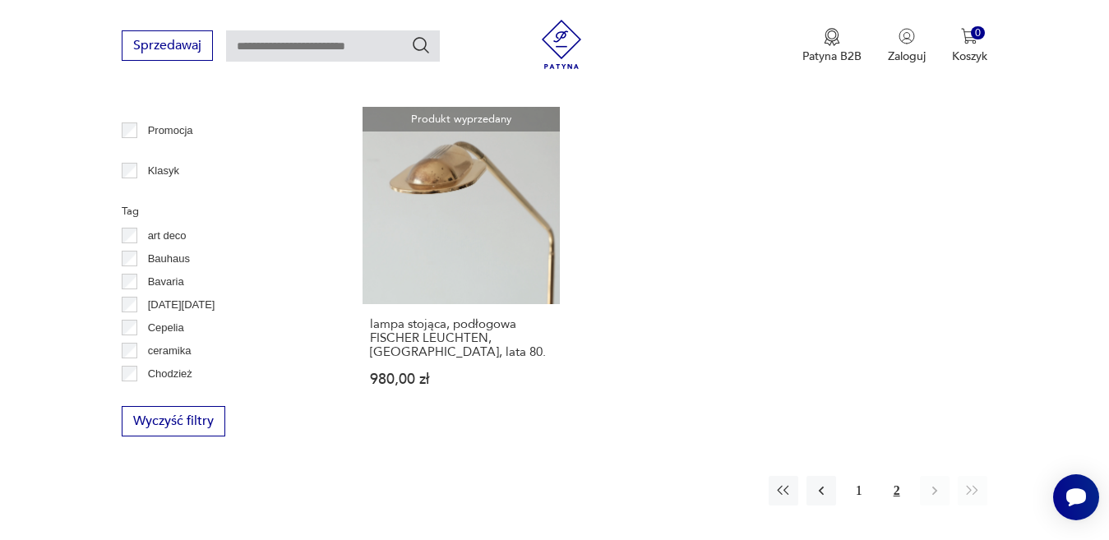
scroll to position [883, 0]
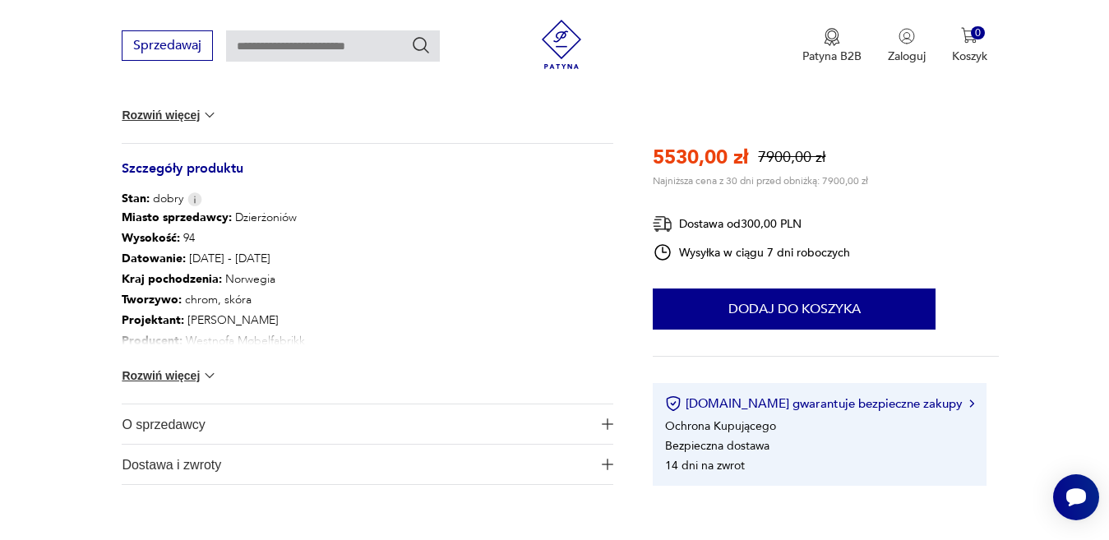
scroll to position [895, 0]
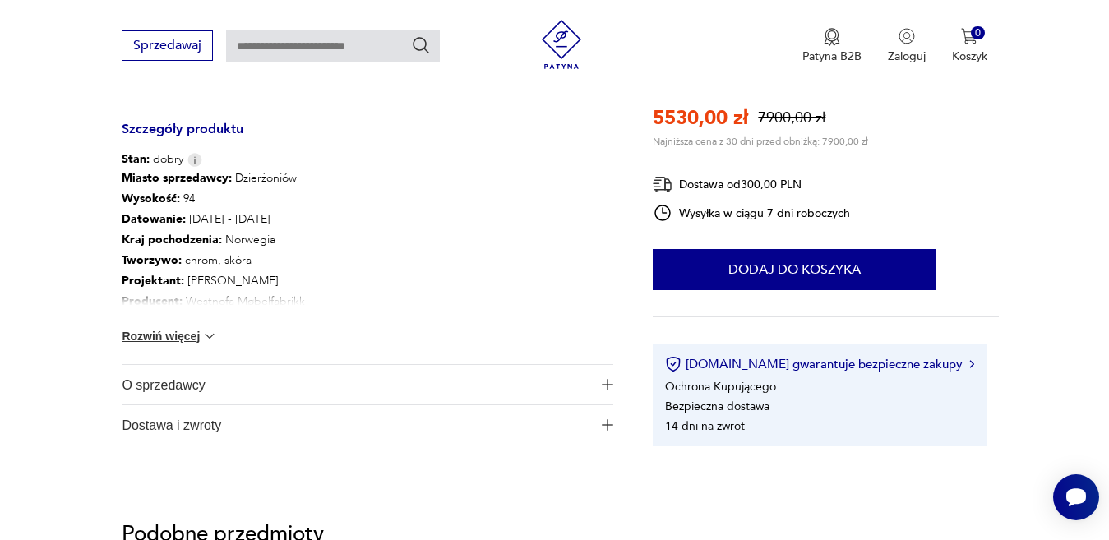
click at [602, 379] on img "button" at bounding box center [608, 385] width 12 height 12
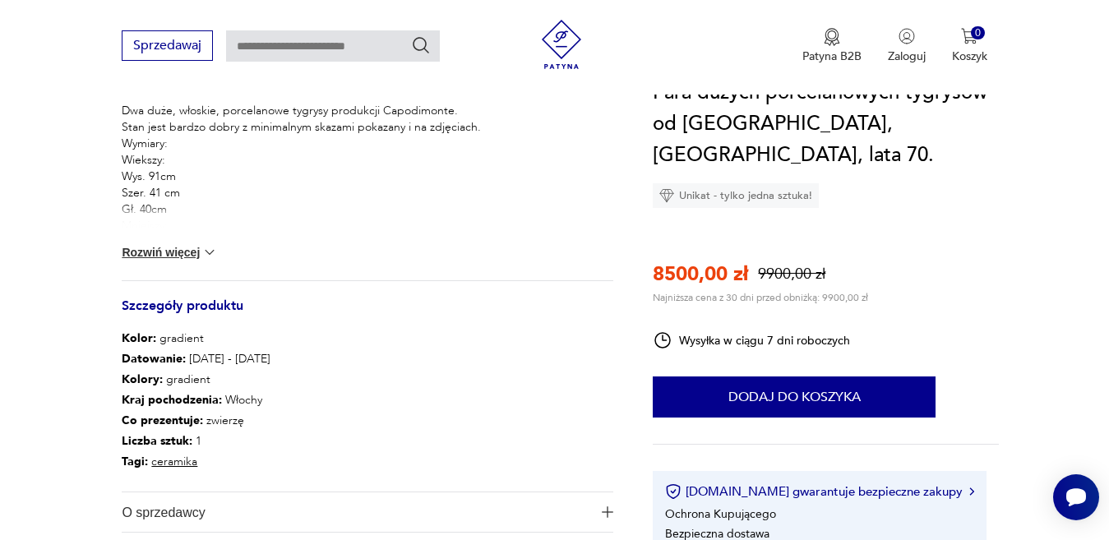
click at [209, 253] on img at bounding box center [209, 252] width 16 height 16
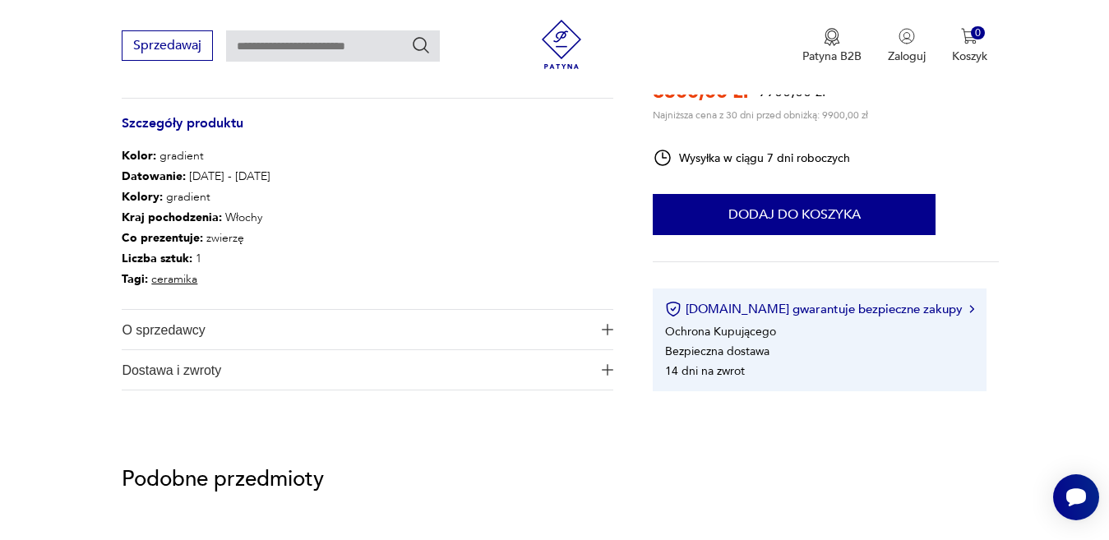
scroll to position [988, 0]
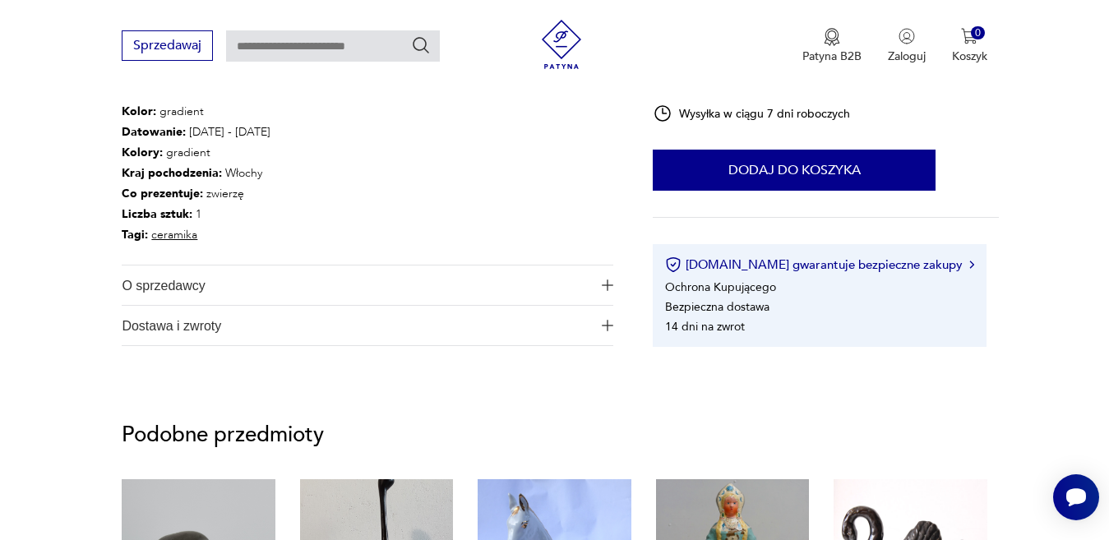
click at [609, 287] on img "button" at bounding box center [608, 285] width 12 height 12
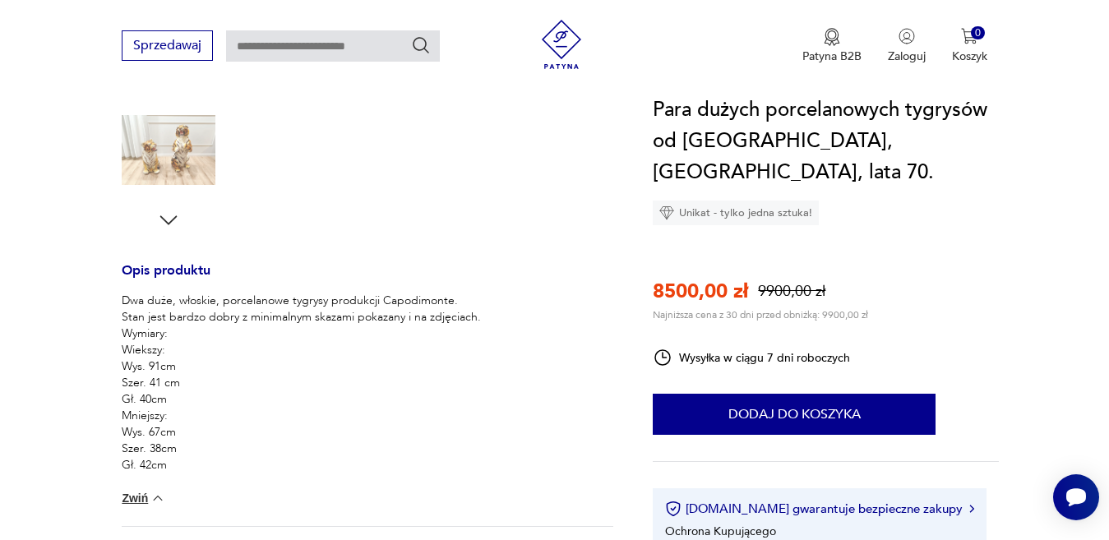
scroll to position [201, 0]
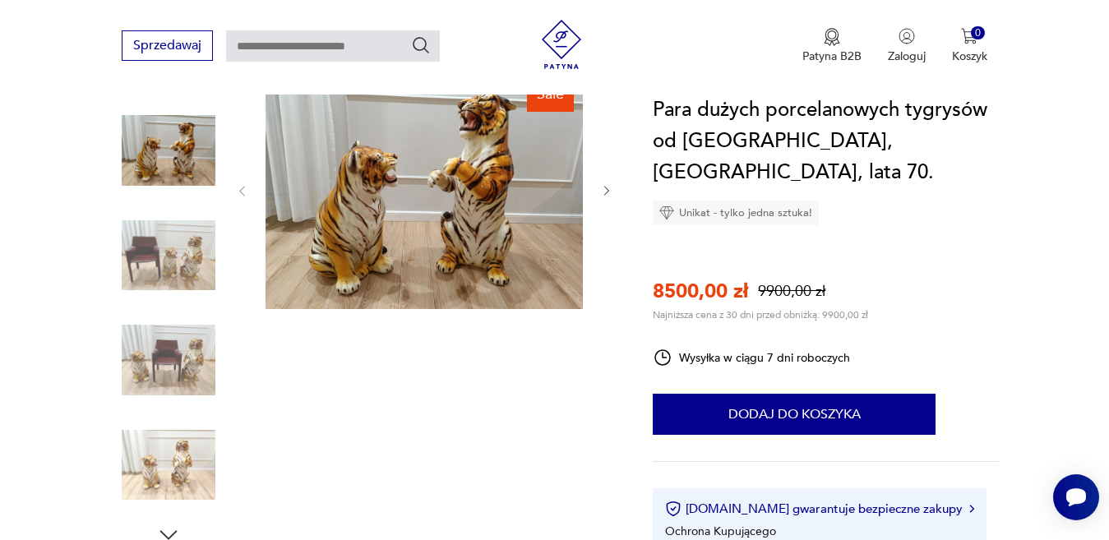
click at [141, 384] on img at bounding box center [169, 360] width 94 height 94
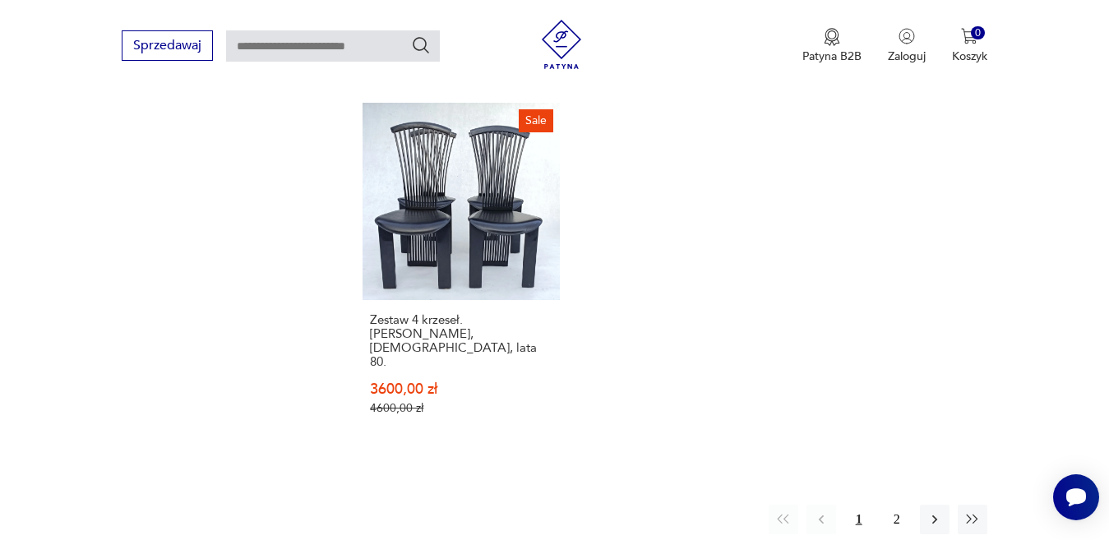
scroll to position [2552, 0]
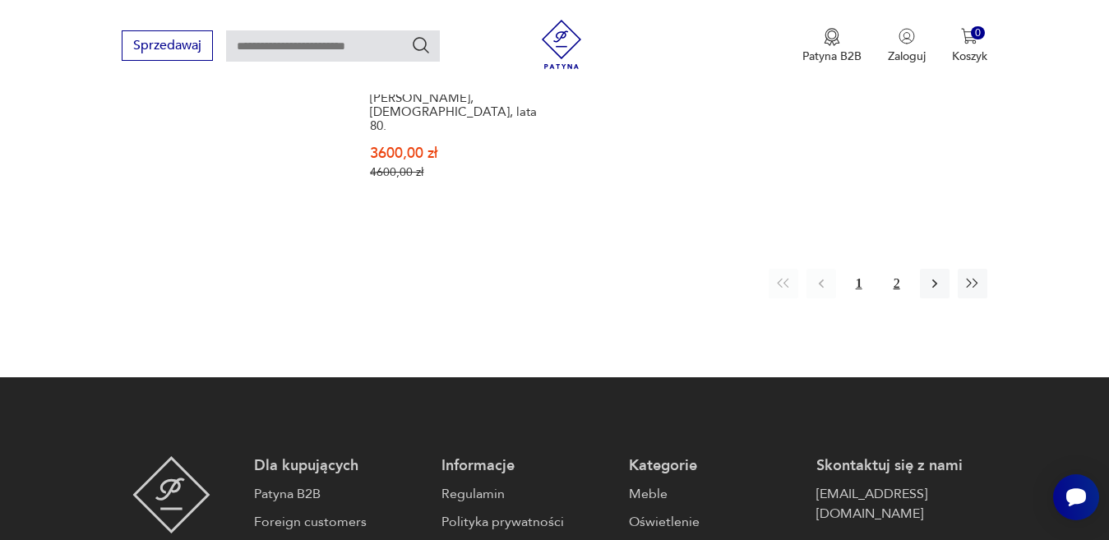
click at [902, 269] on button "2" at bounding box center [897, 284] width 30 height 30
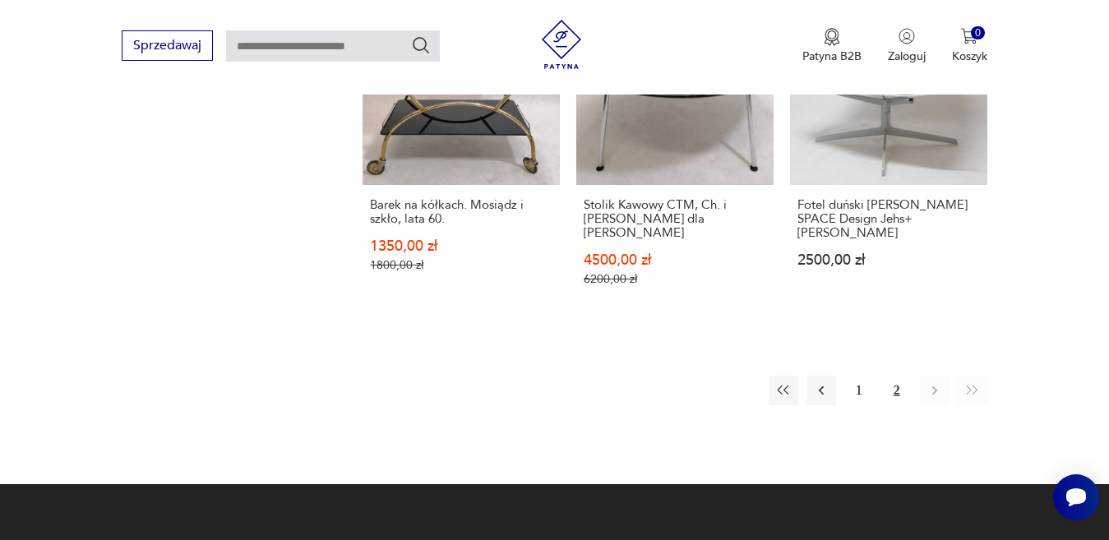
scroll to position [1911, 0]
